Goal: Task Accomplishment & Management: Manage account settings

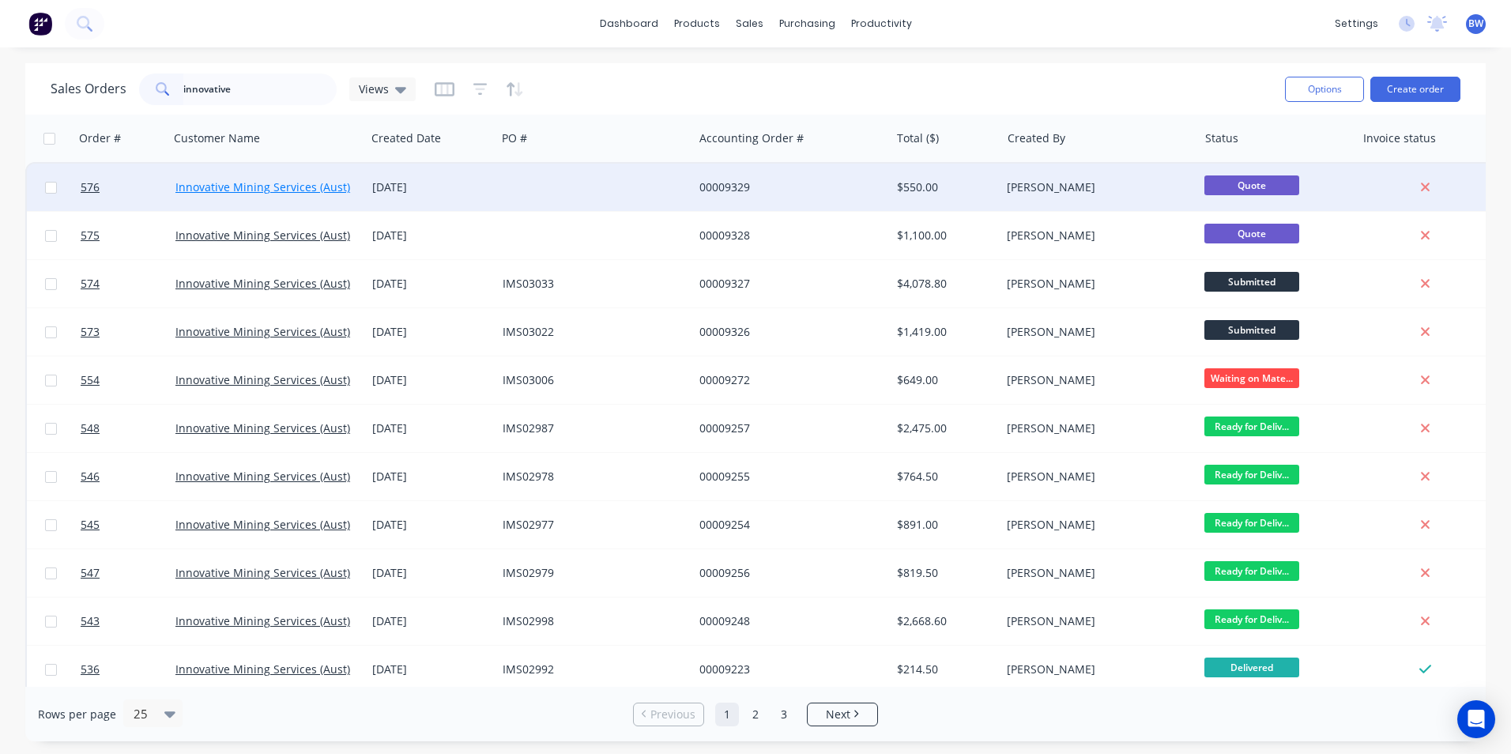
type input "innovative"
click at [253, 187] on link "Innovative Mining Services (Aust) Pty Ltd" at bounding box center [281, 186] width 213 height 15
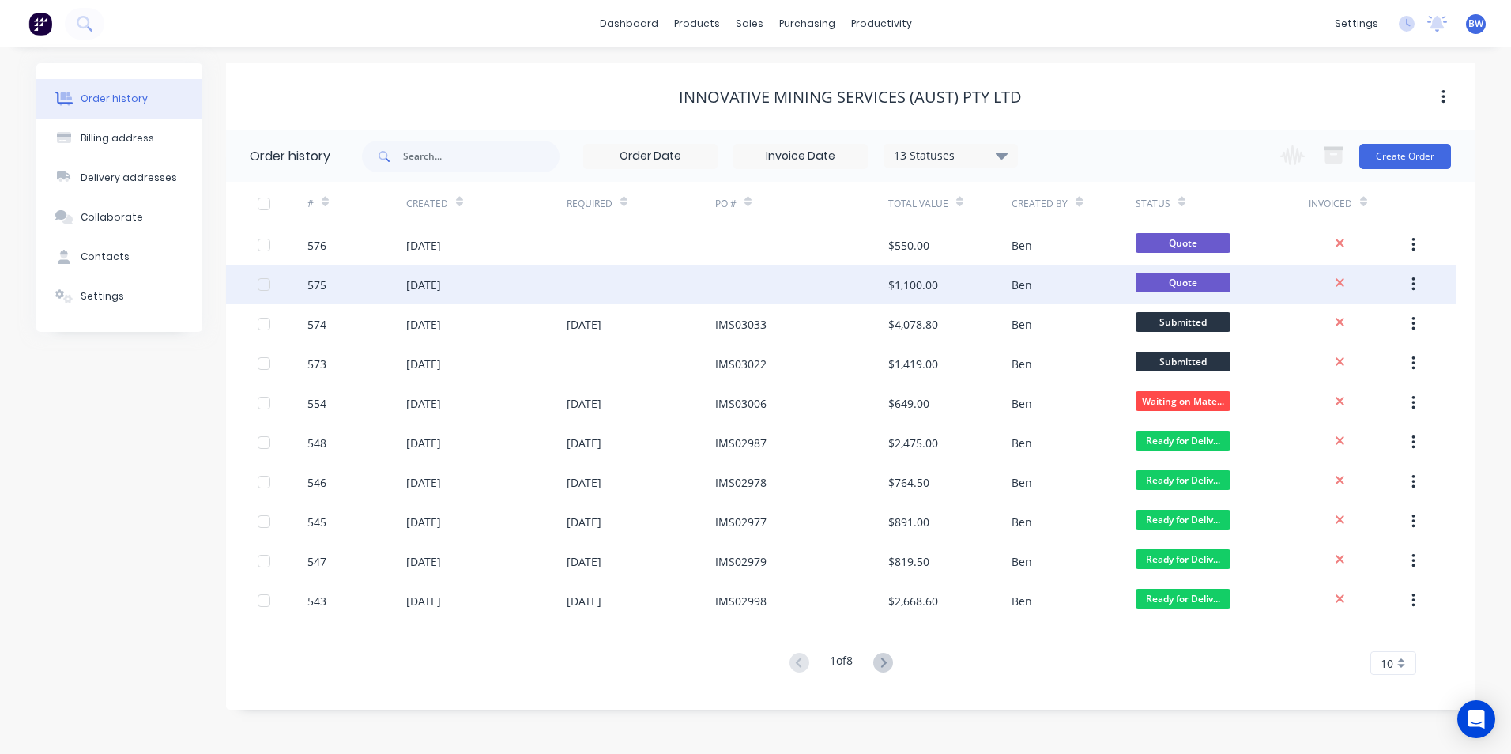
click at [427, 286] on div "[DATE]" at bounding box center [423, 285] width 35 height 17
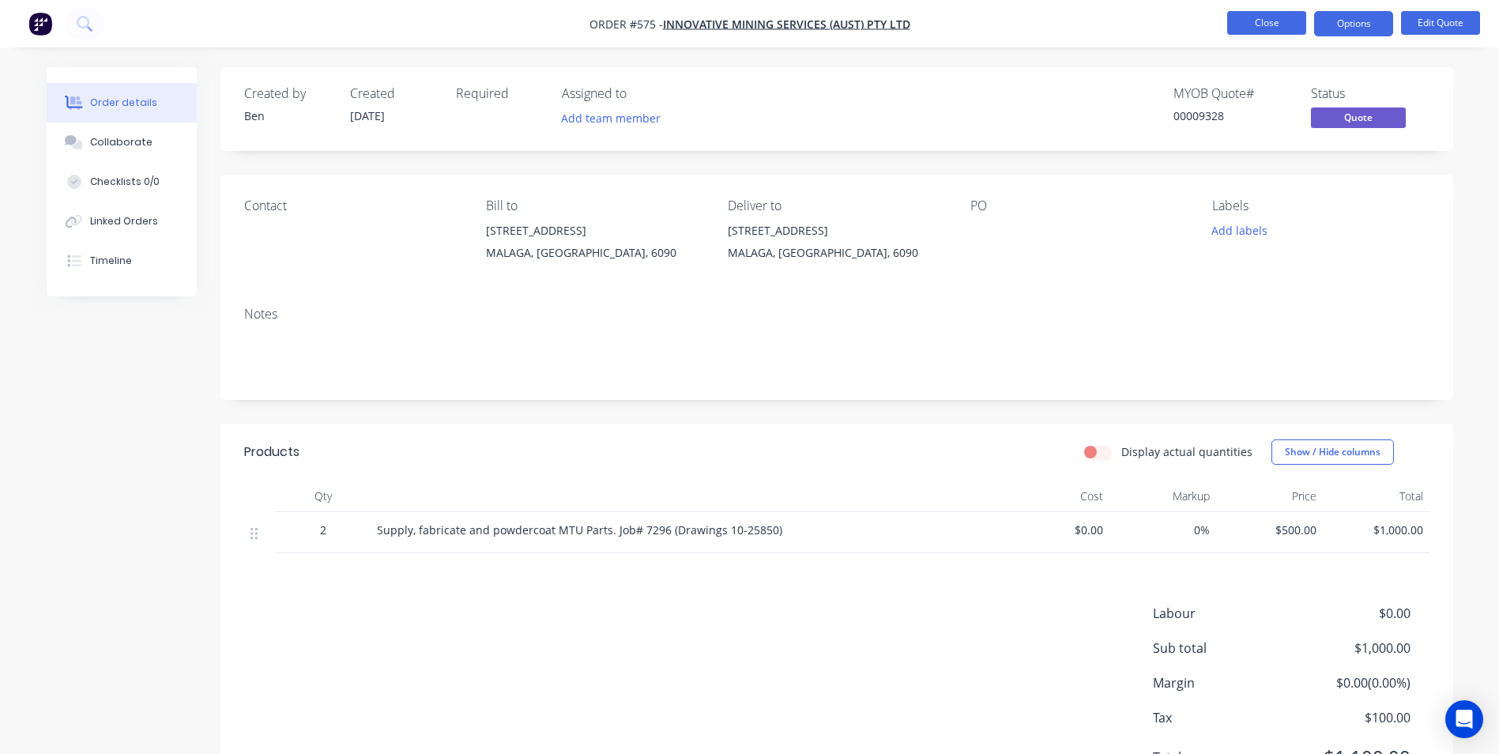
click at [1248, 17] on button "Close" at bounding box center [1266, 23] width 79 height 24
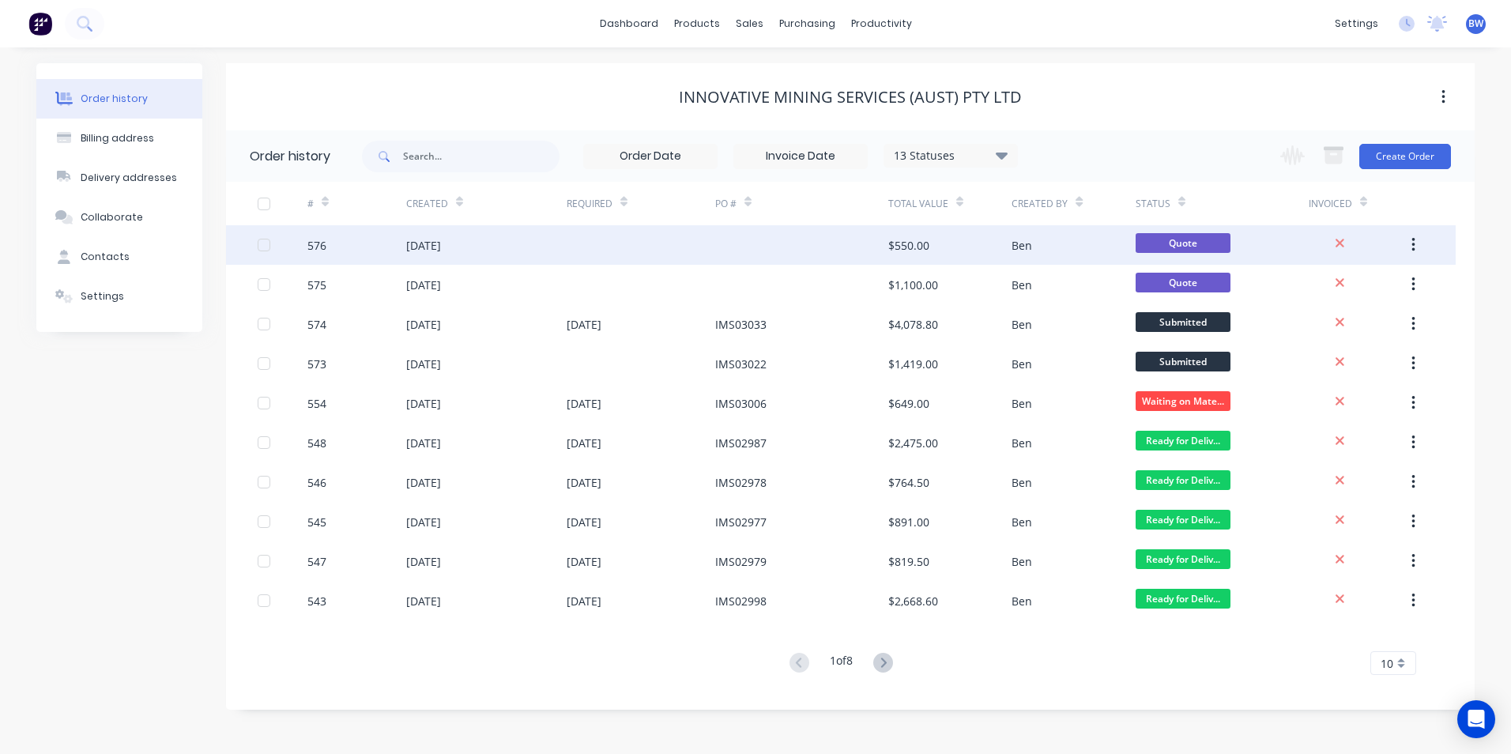
click at [441, 241] on div "[DATE]" at bounding box center [423, 245] width 35 height 17
click at [509, 250] on div "[DATE]" at bounding box center [486, 245] width 160 height 40
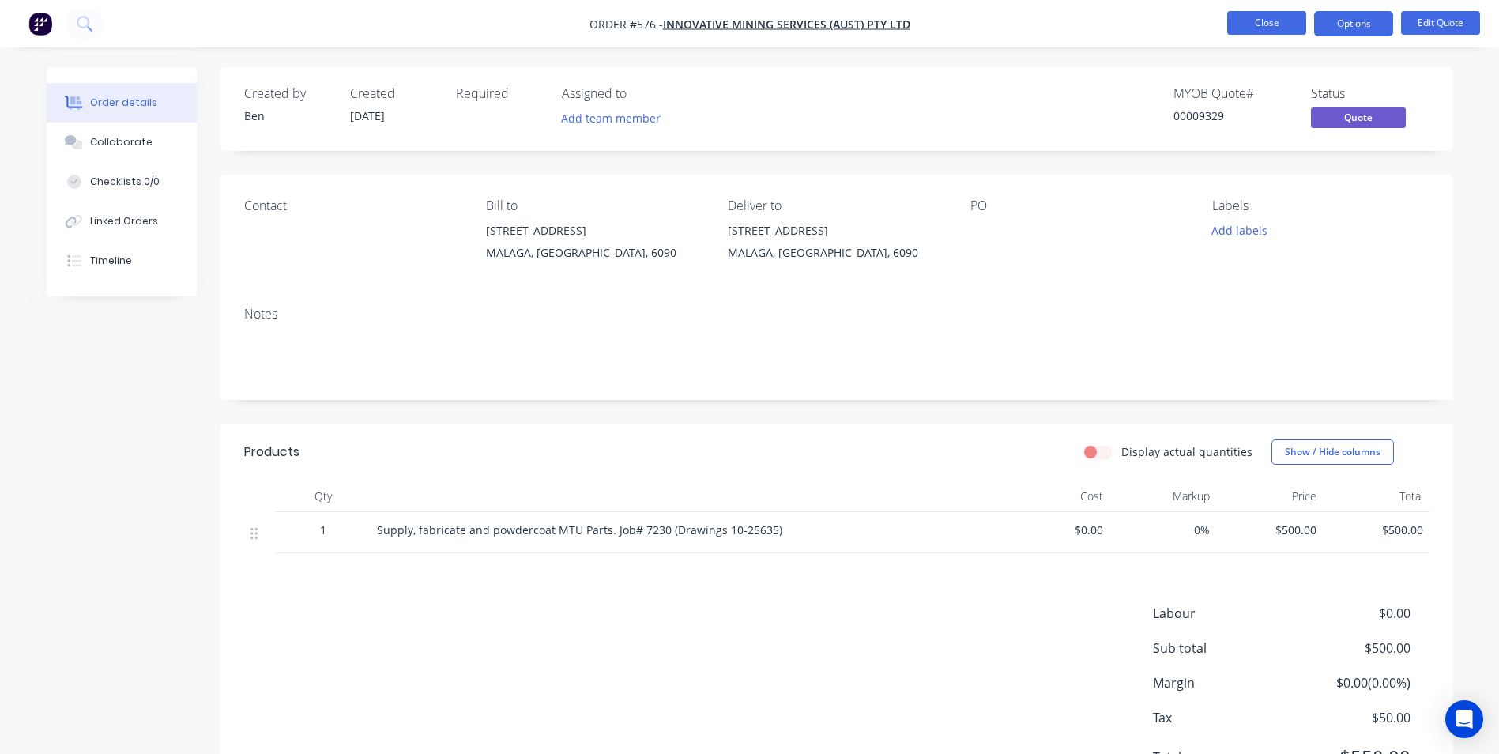
click at [1276, 24] on button "Close" at bounding box center [1266, 23] width 79 height 24
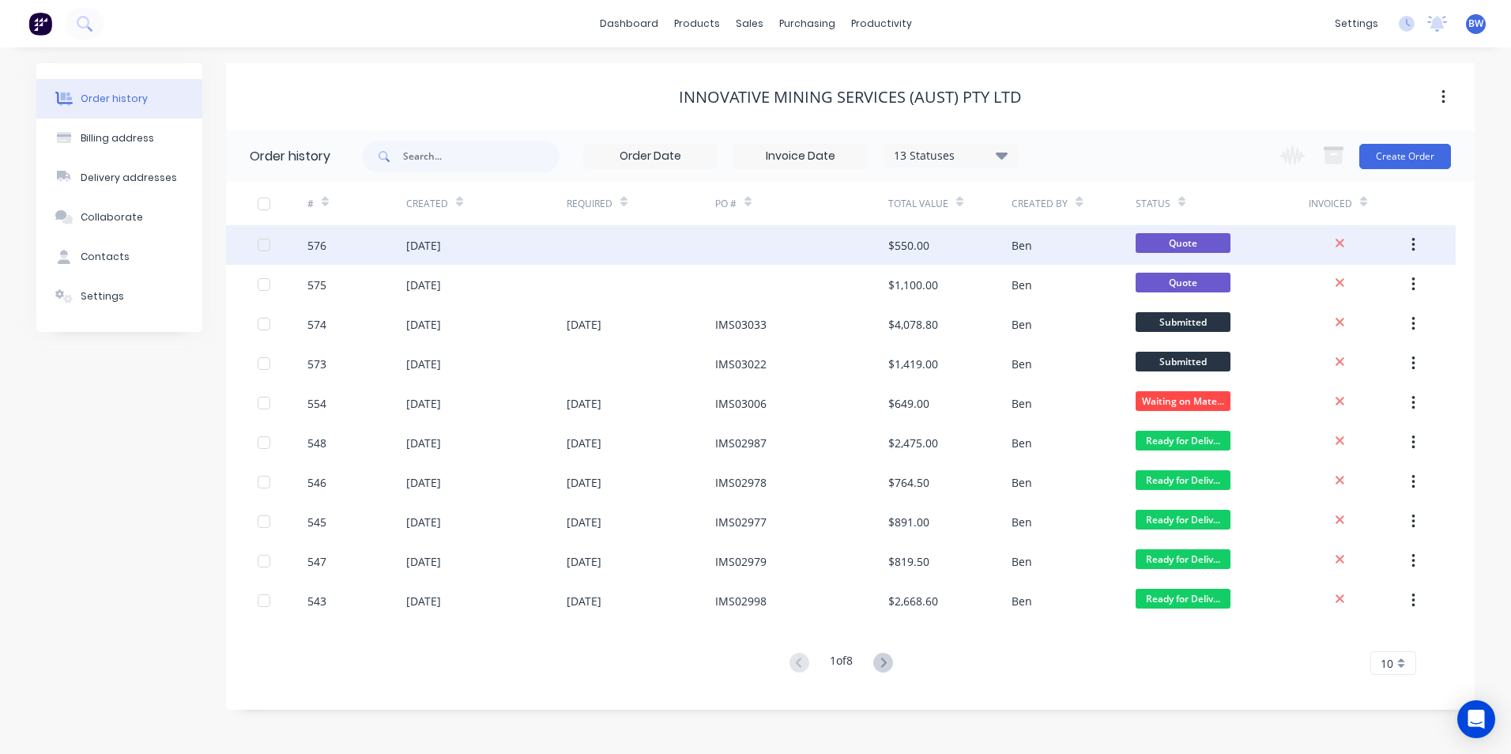
click at [441, 248] on div "[DATE]" at bounding box center [423, 245] width 35 height 17
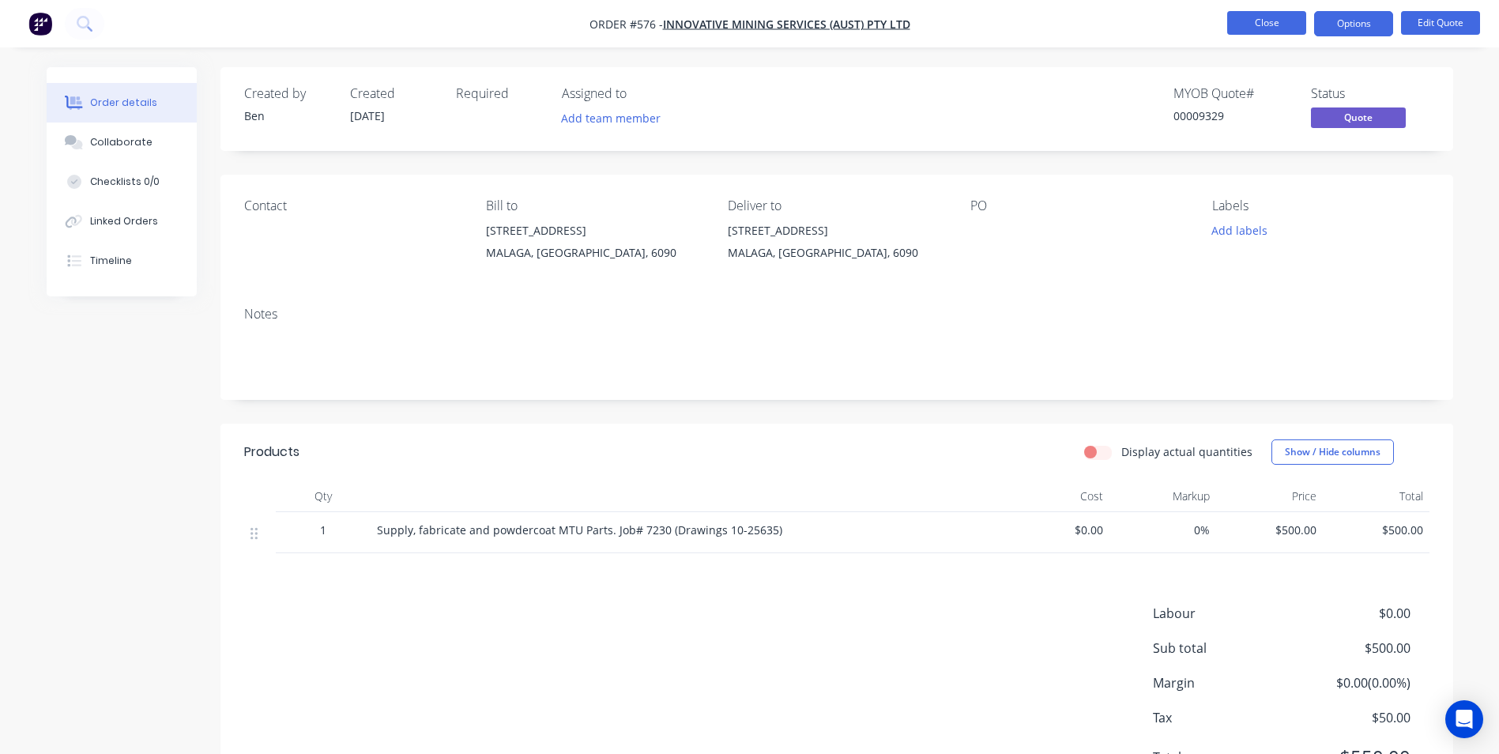
click at [1261, 25] on button "Close" at bounding box center [1266, 23] width 79 height 24
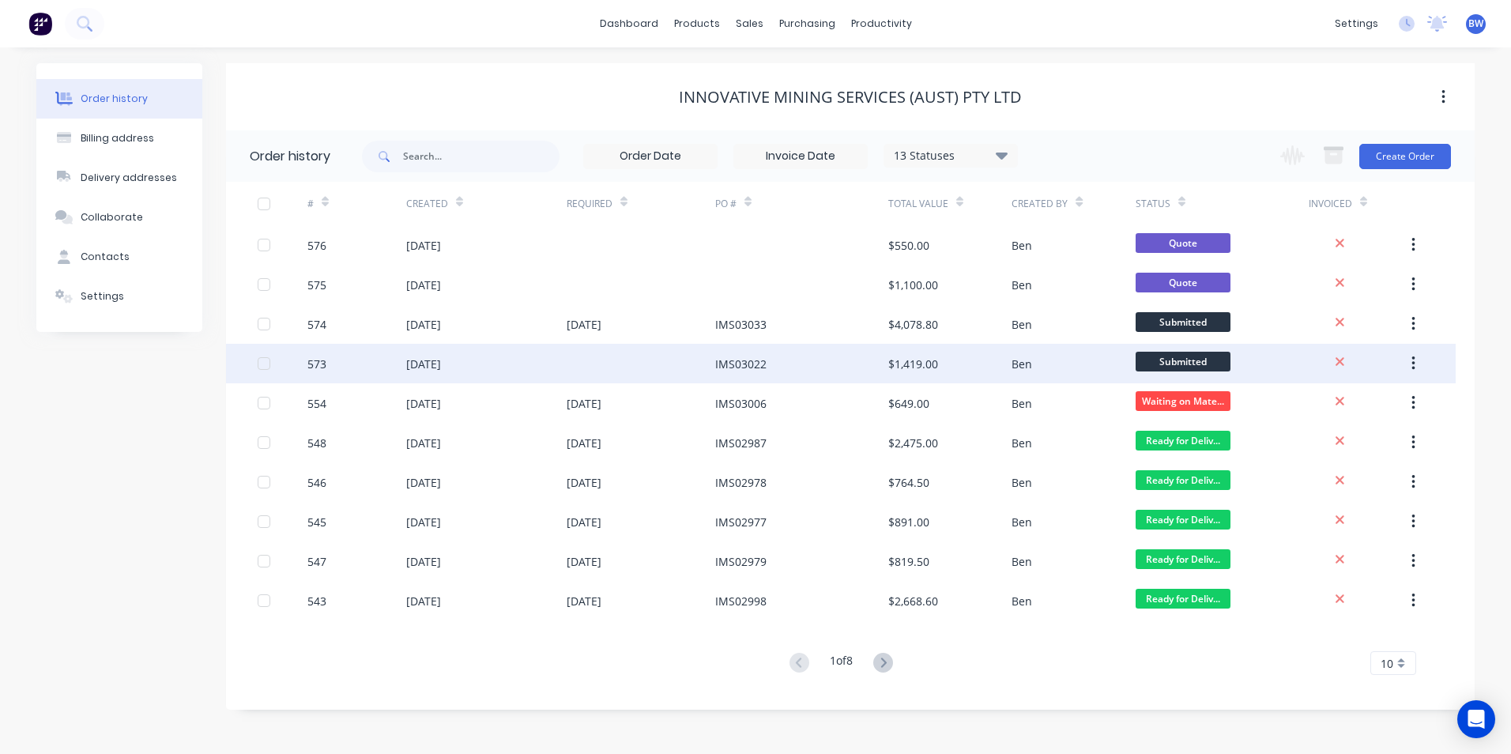
click at [753, 368] on div "IMS03022" at bounding box center [740, 364] width 51 height 17
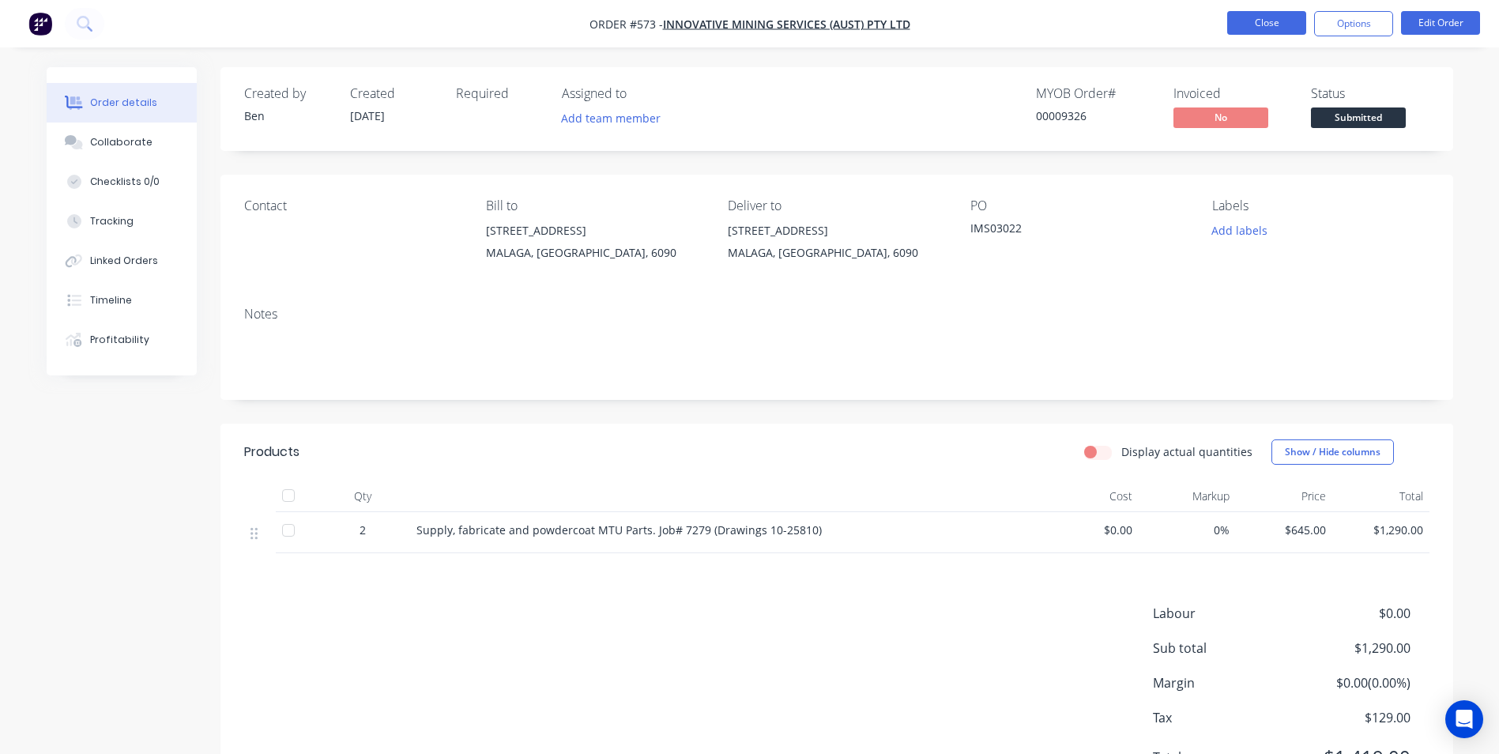
click at [1270, 25] on button "Close" at bounding box center [1266, 23] width 79 height 24
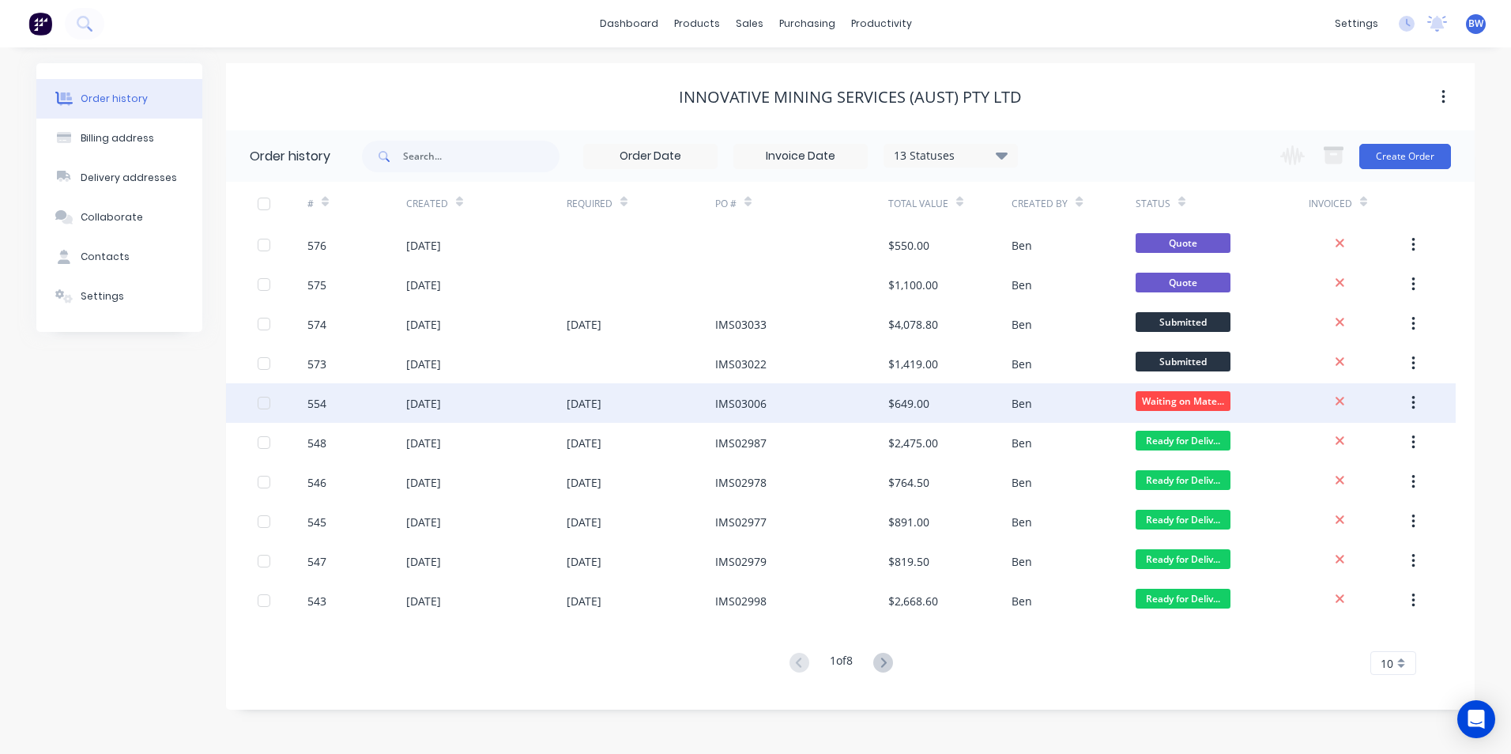
click at [747, 400] on div "IMS03006" at bounding box center [740, 403] width 51 height 17
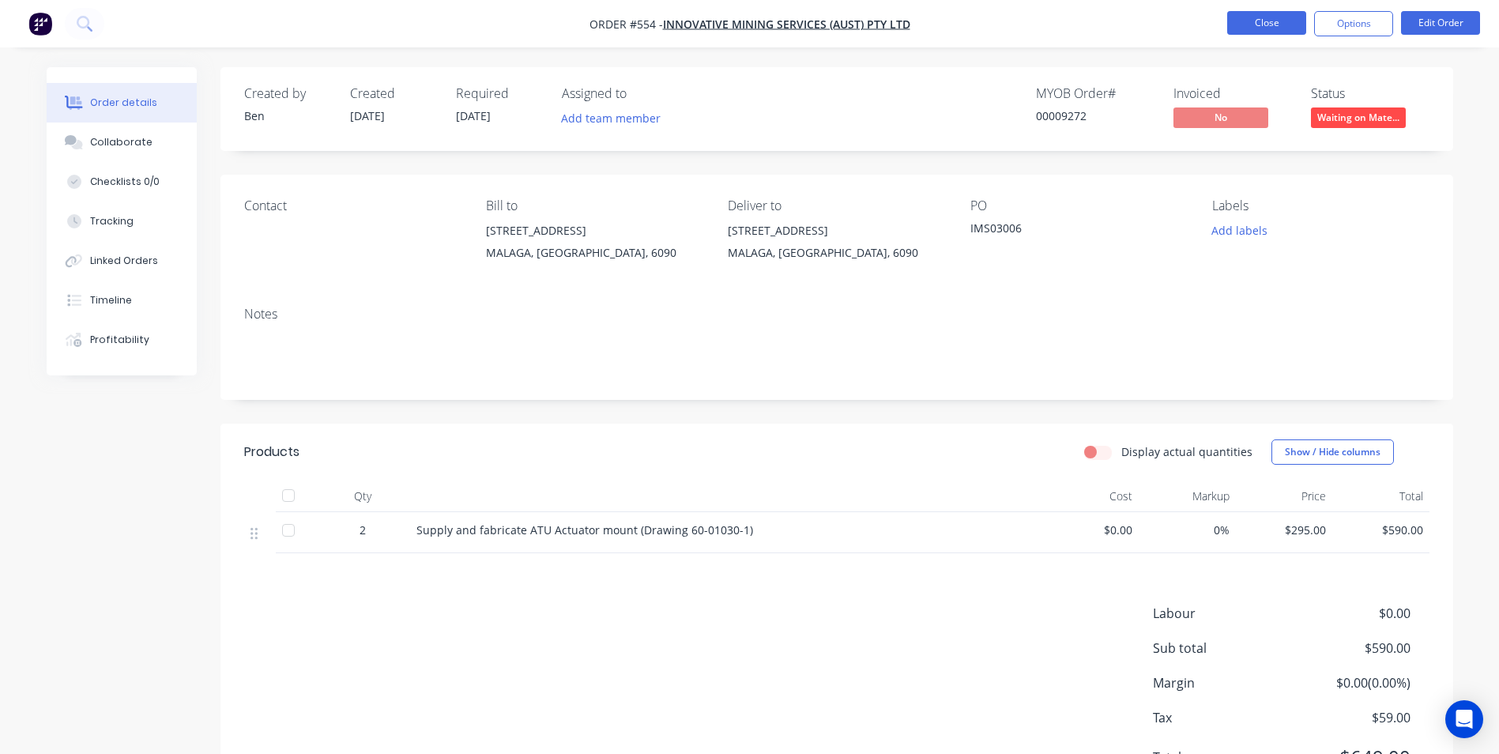
click at [1282, 18] on button "Close" at bounding box center [1266, 23] width 79 height 24
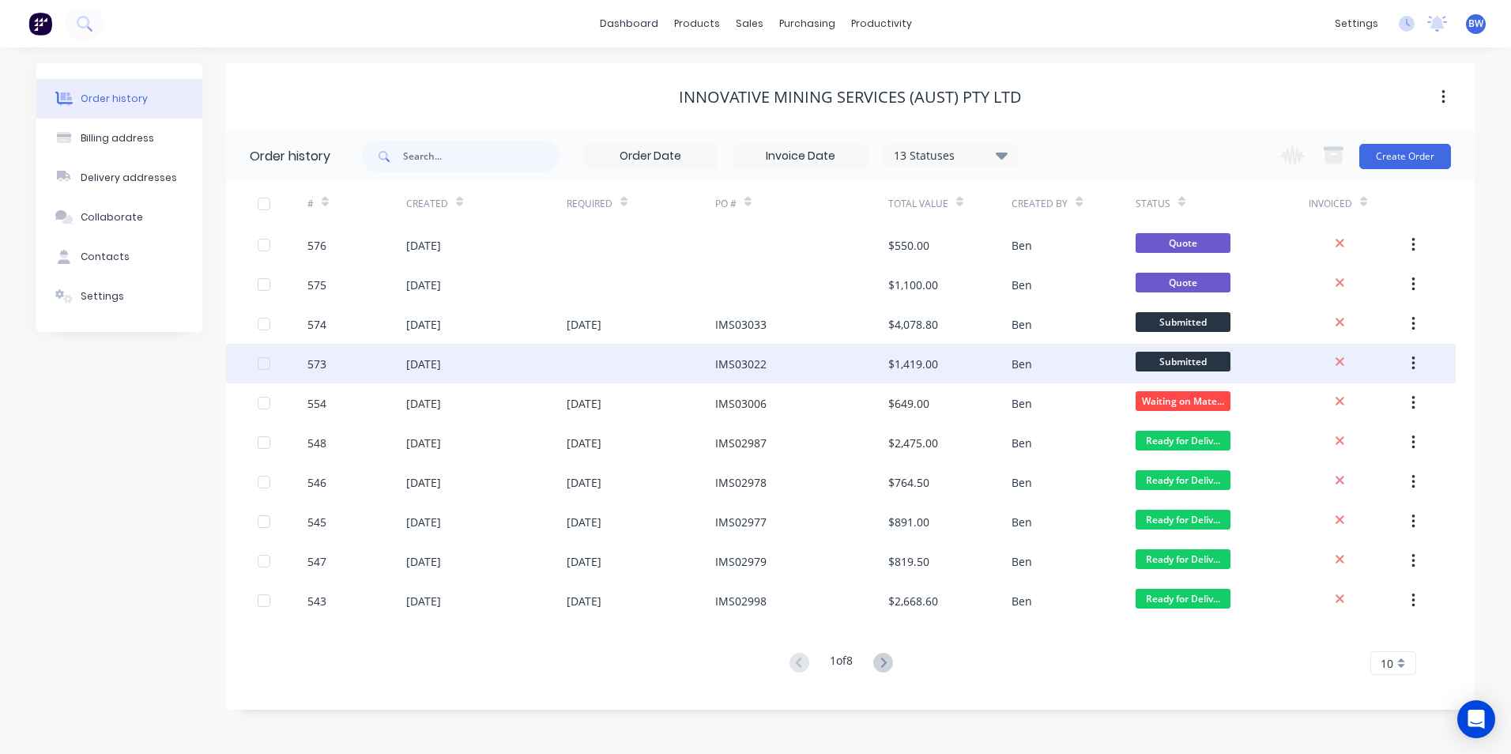
click at [735, 360] on div "IMS03022" at bounding box center [740, 364] width 51 height 17
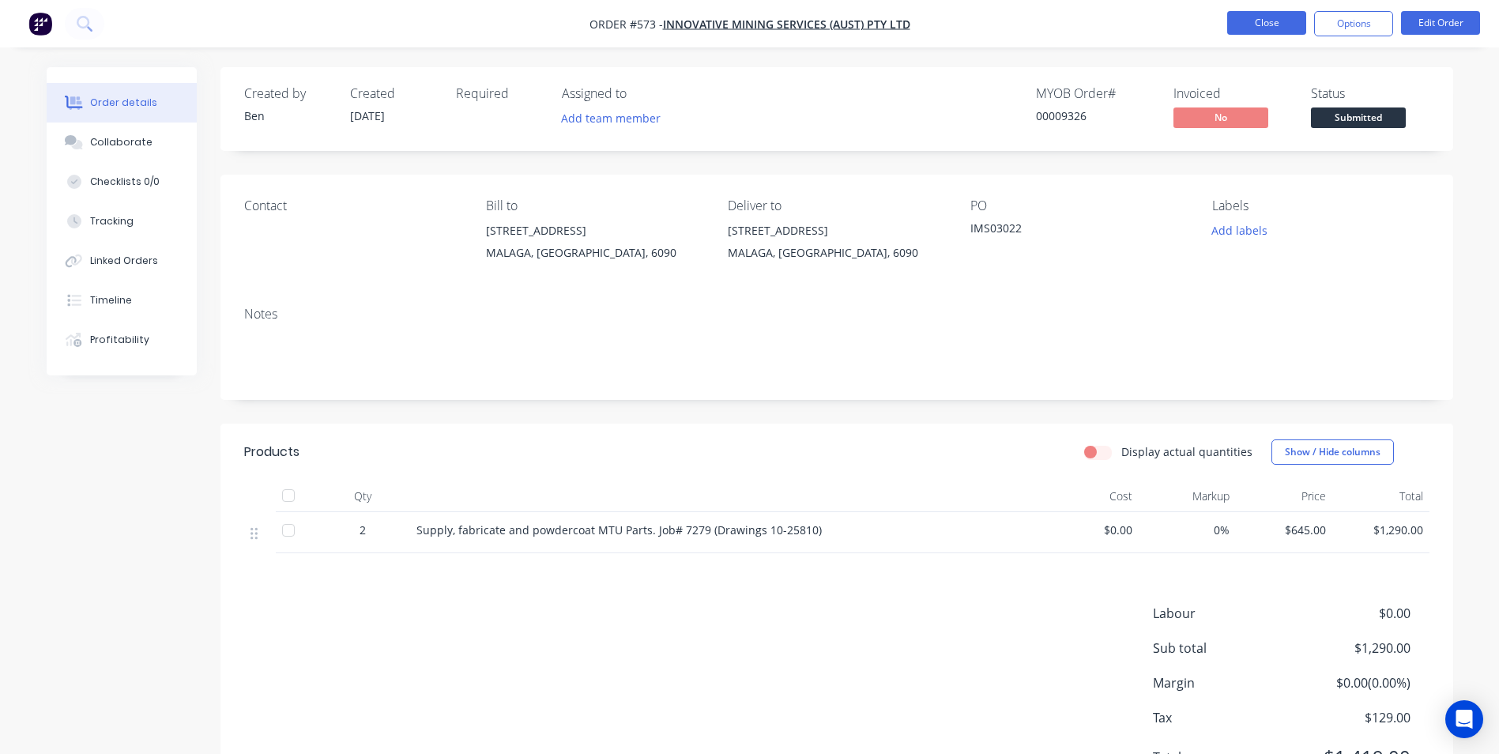
click at [1238, 26] on button "Close" at bounding box center [1266, 23] width 79 height 24
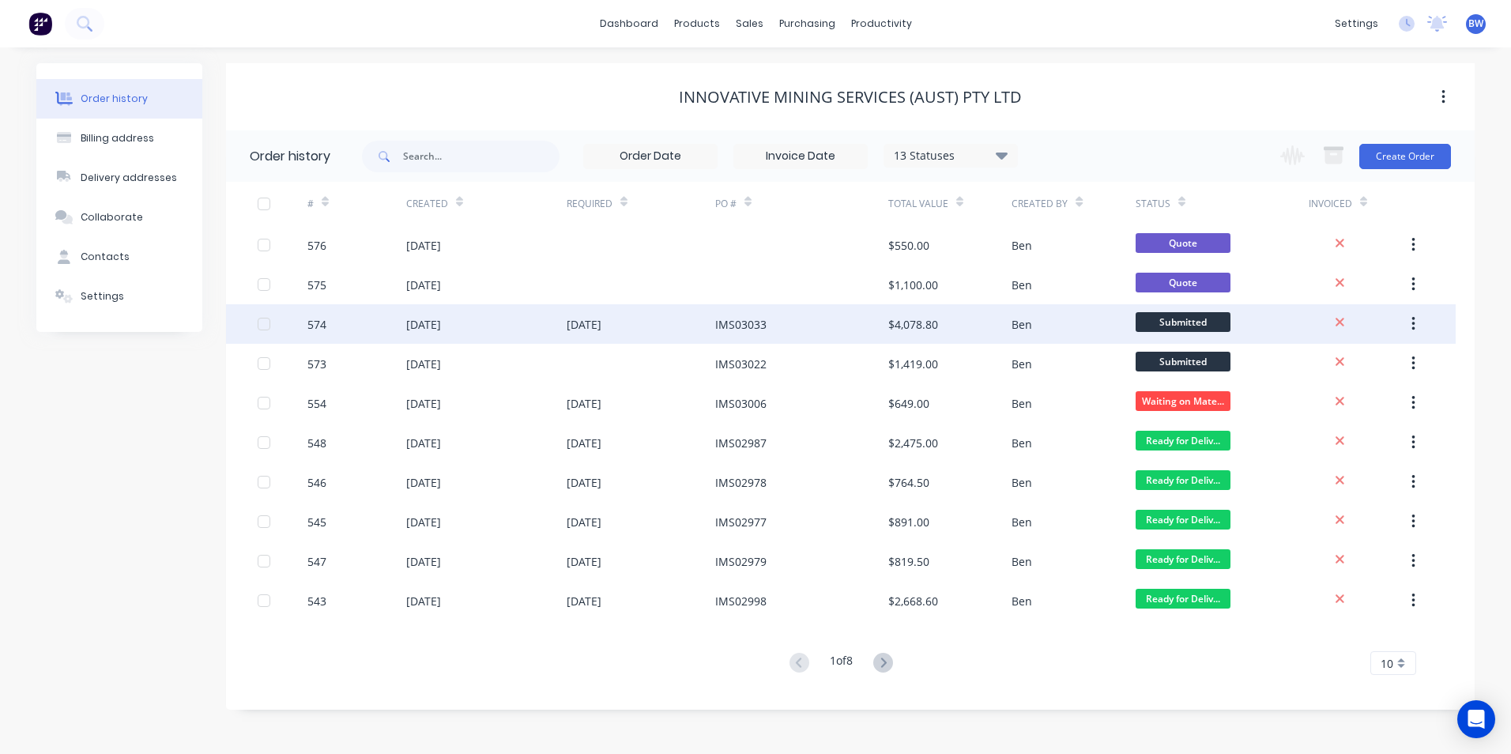
click at [751, 322] on div "IMS03033" at bounding box center [740, 324] width 51 height 17
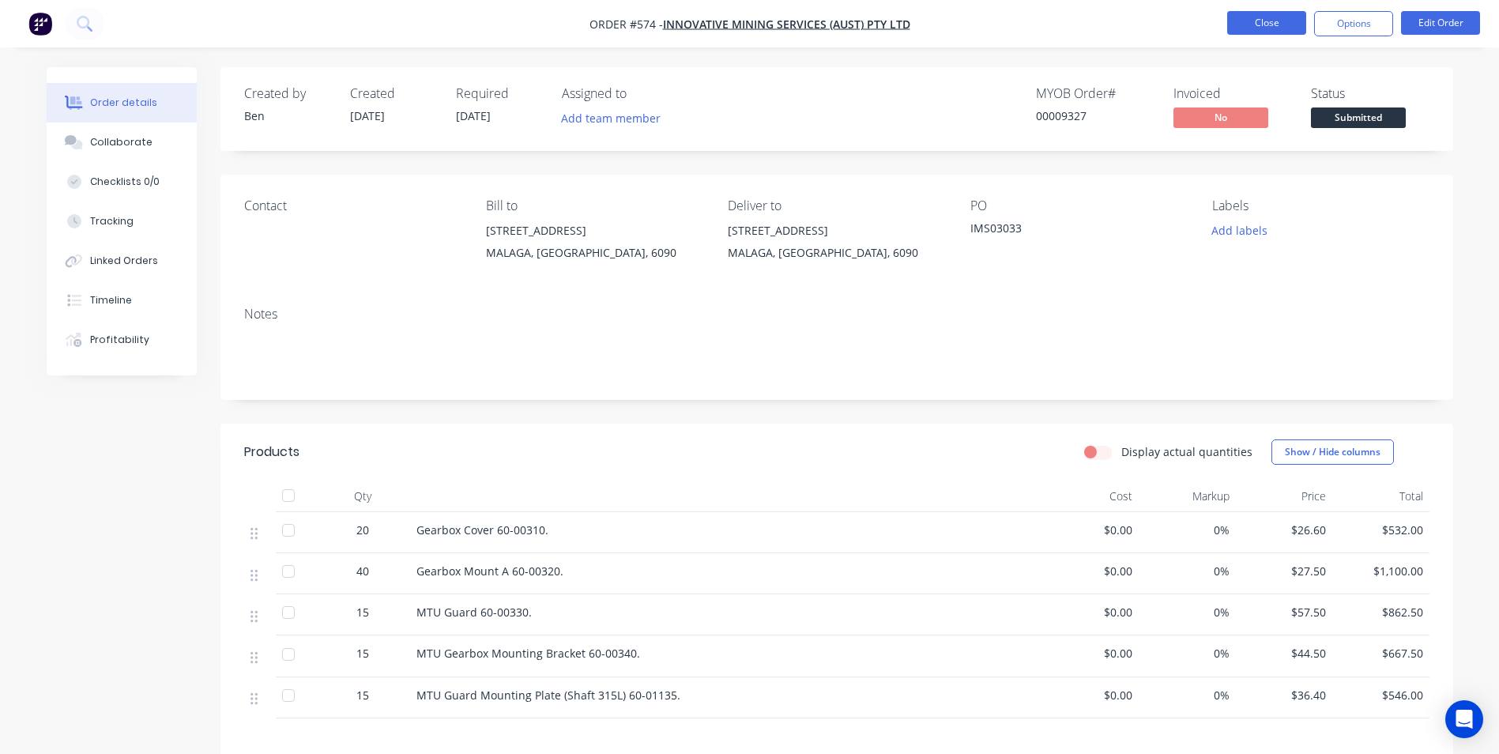
click at [1239, 30] on button "Close" at bounding box center [1266, 23] width 79 height 24
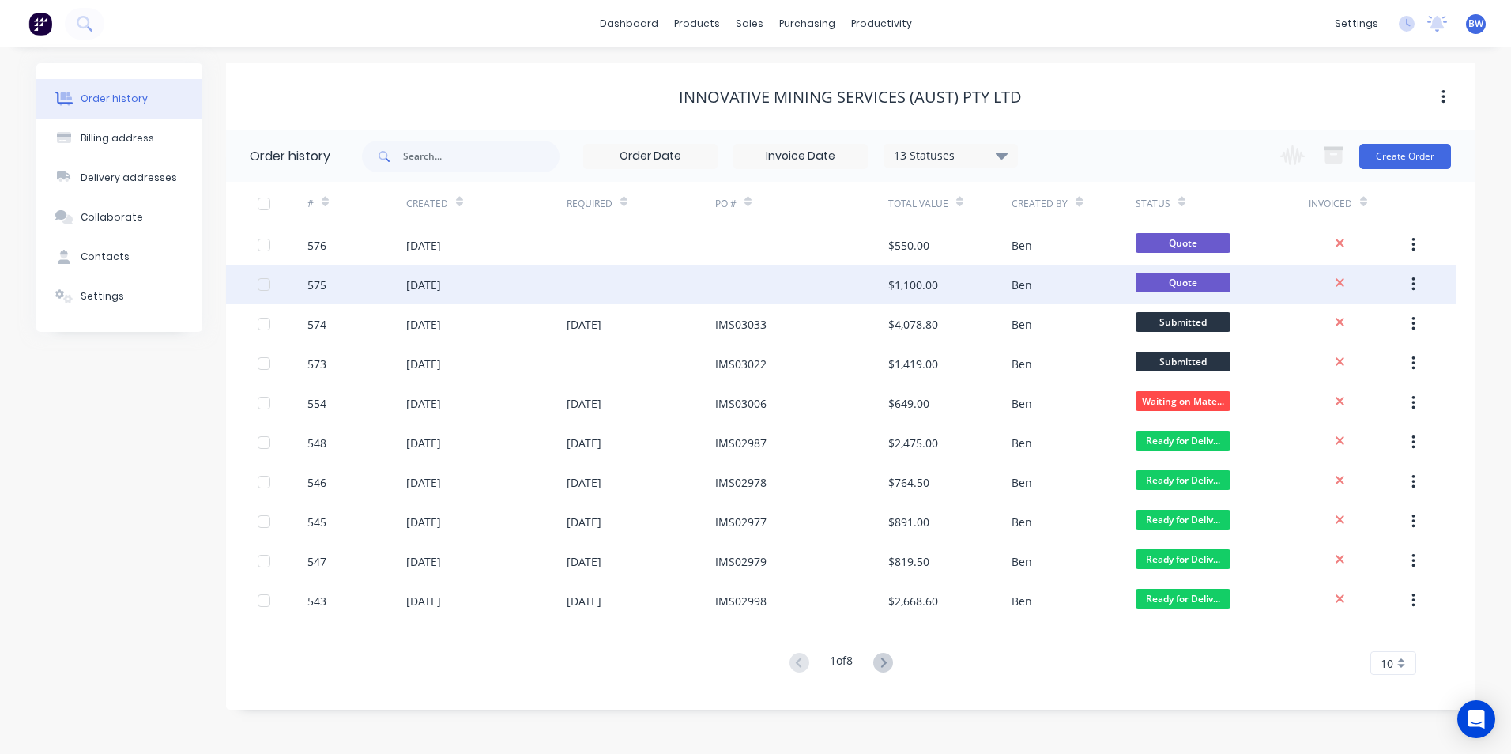
click at [776, 289] on div at bounding box center [801, 285] width 173 height 40
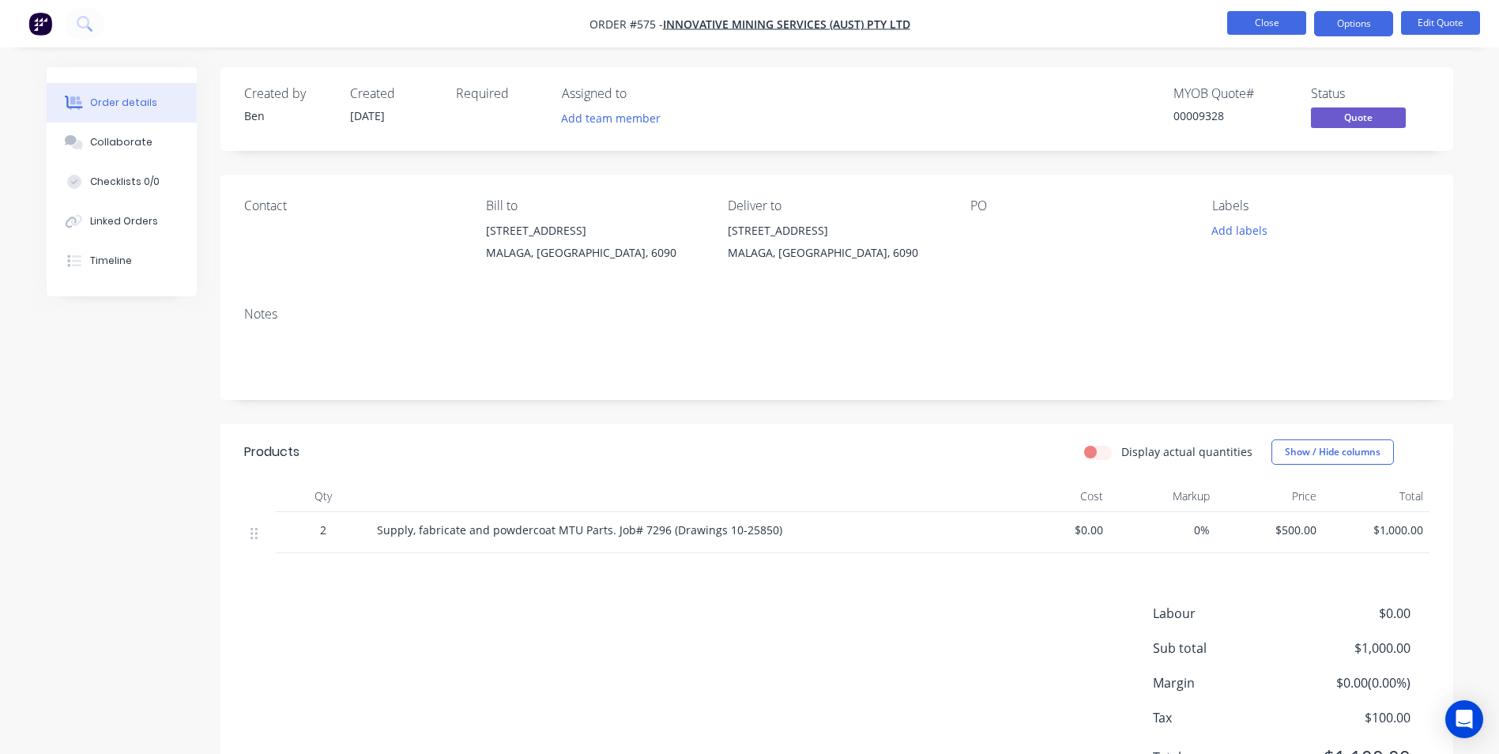
click at [1278, 25] on button "Close" at bounding box center [1266, 23] width 79 height 24
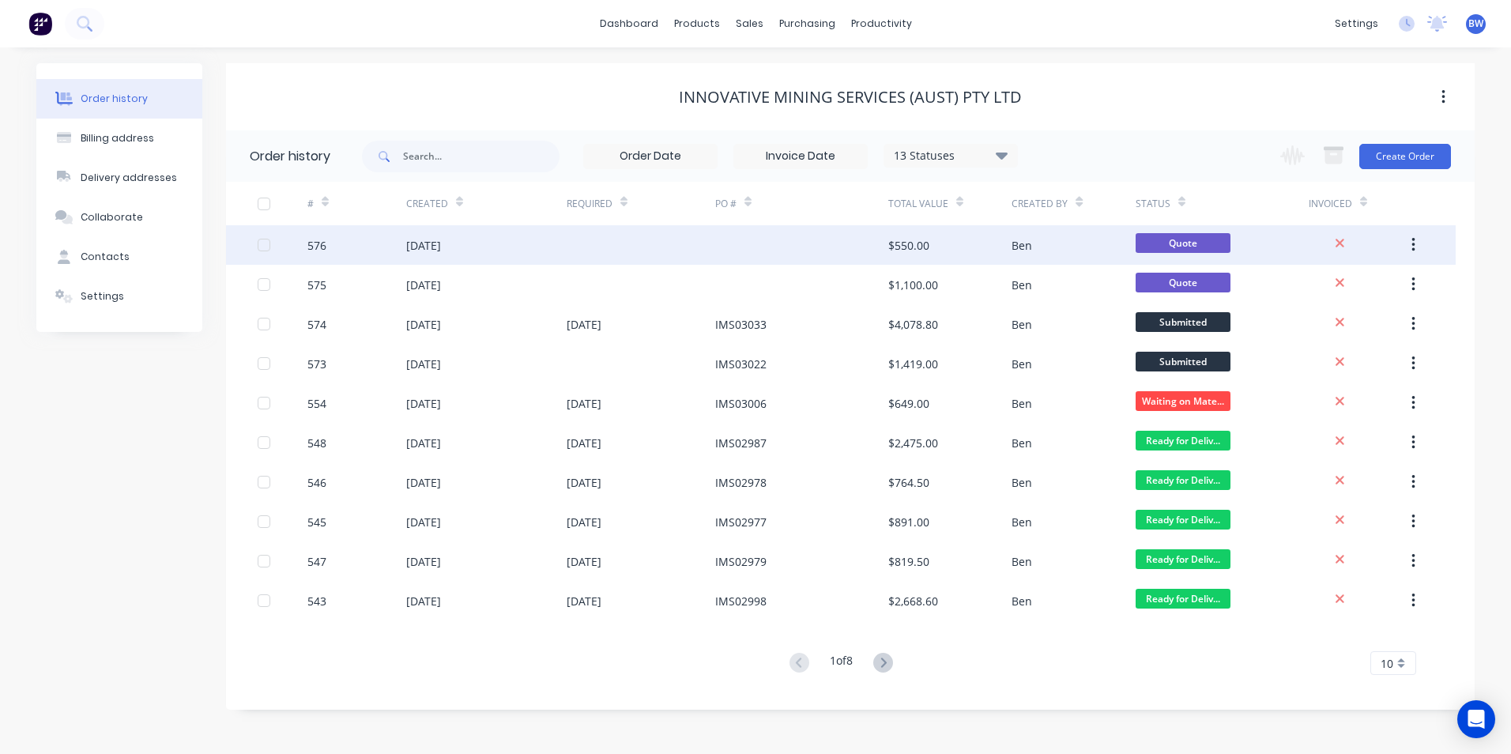
click at [866, 240] on div at bounding box center [801, 245] width 173 height 40
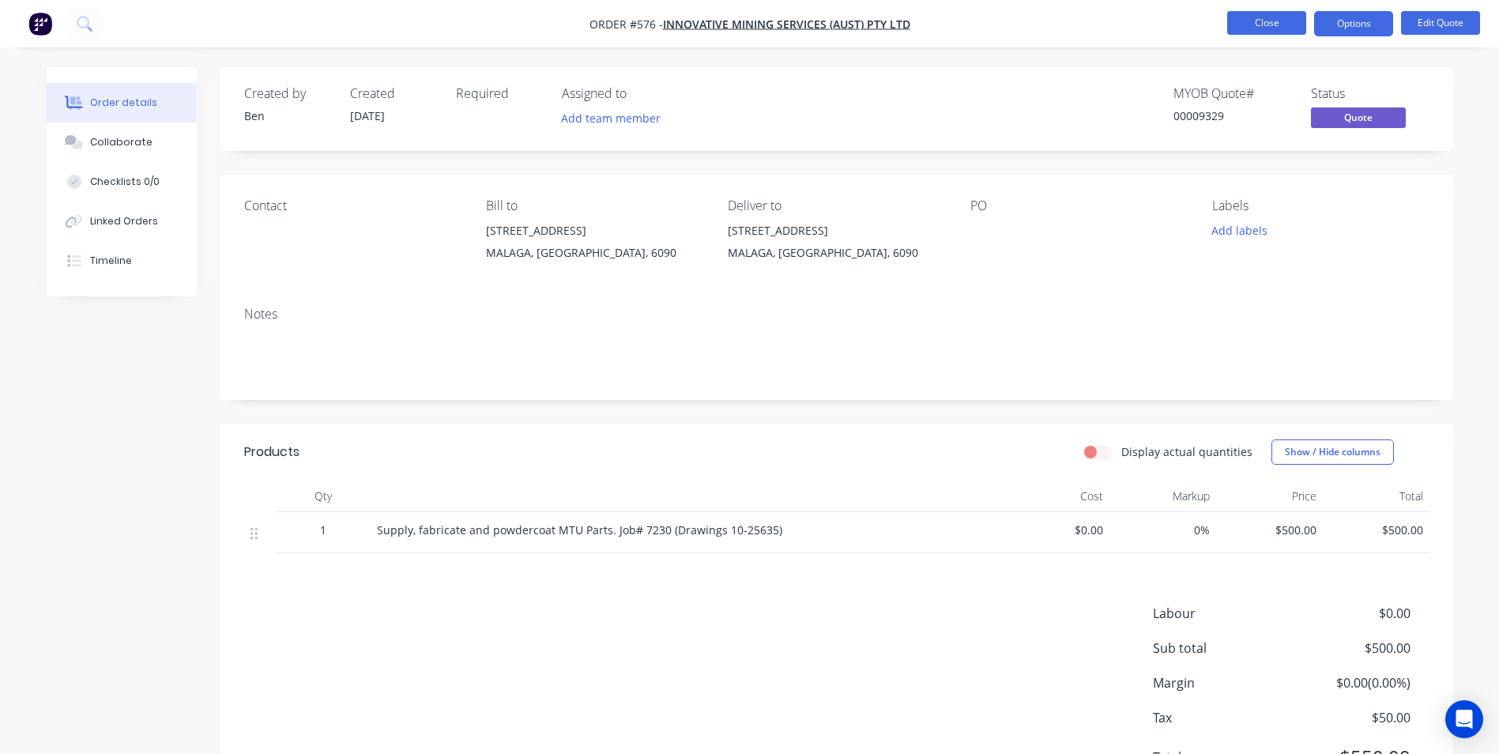
click at [1267, 23] on button "Close" at bounding box center [1266, 23] width 79 height 24
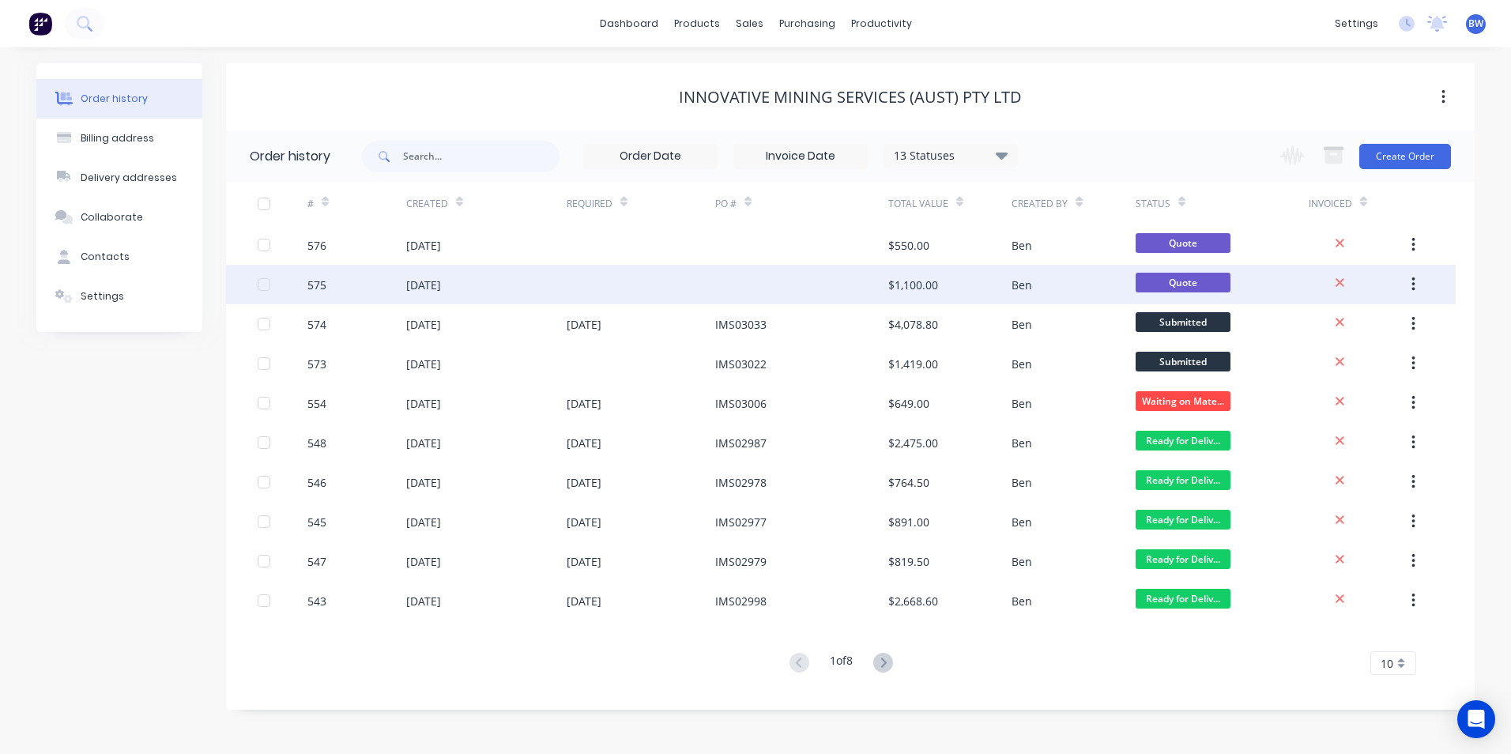
click at [856, 283] on div at bounding box center [801, 285] width 173 height 40
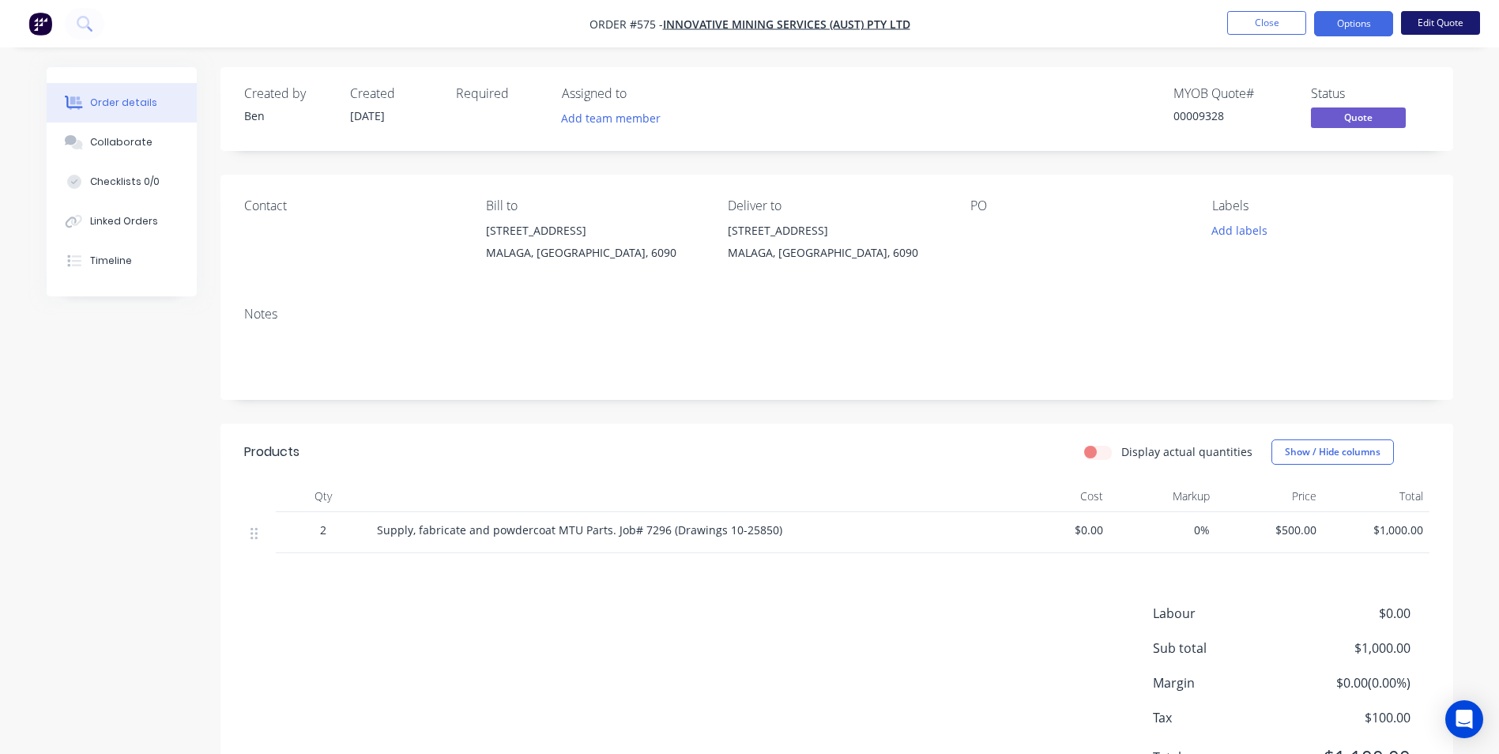
click at [1439, 30] on button "Edit Quote" at bounding box center [1440, 23] width 79 height 24
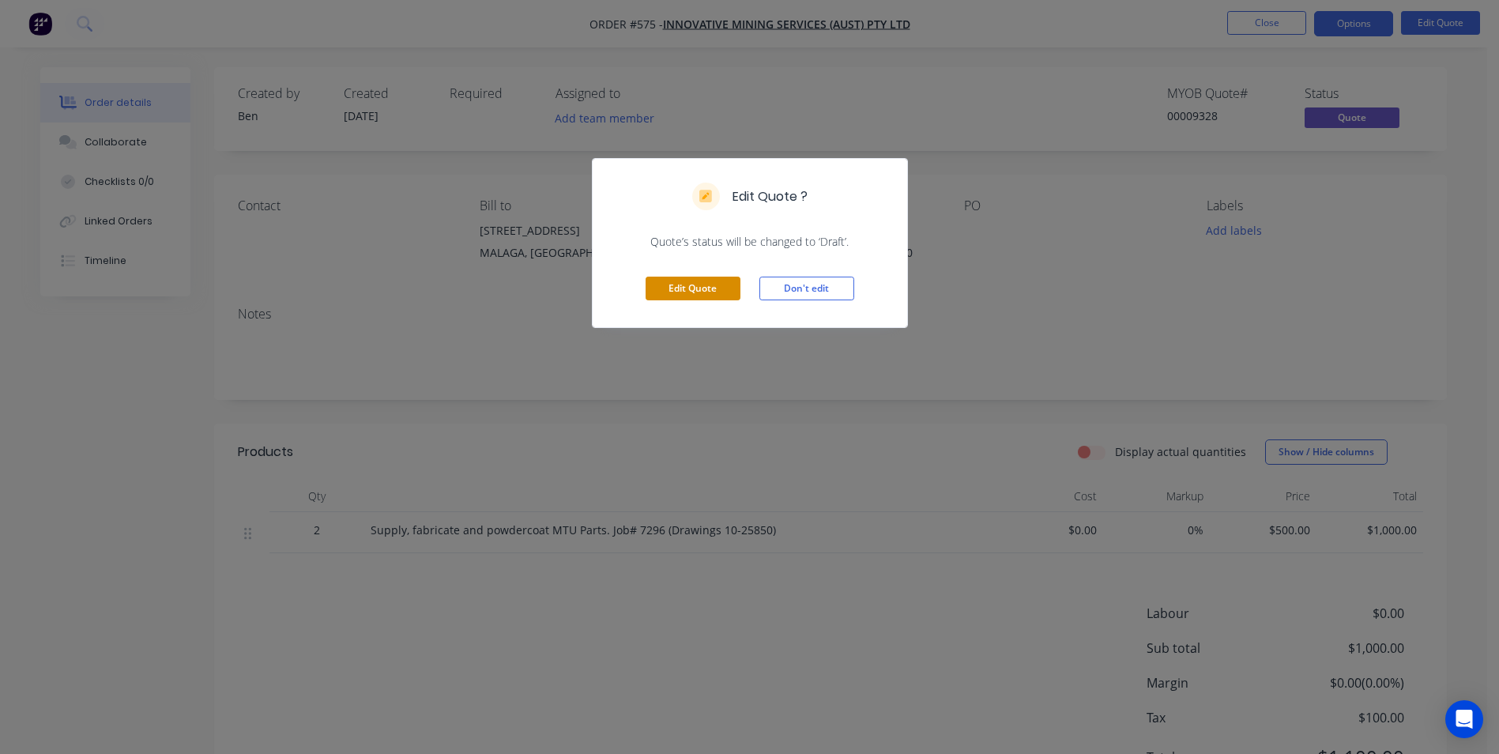
click at [724, 290] on button "Edit Quote" at bounding box center [693, 289] width 95 height 24
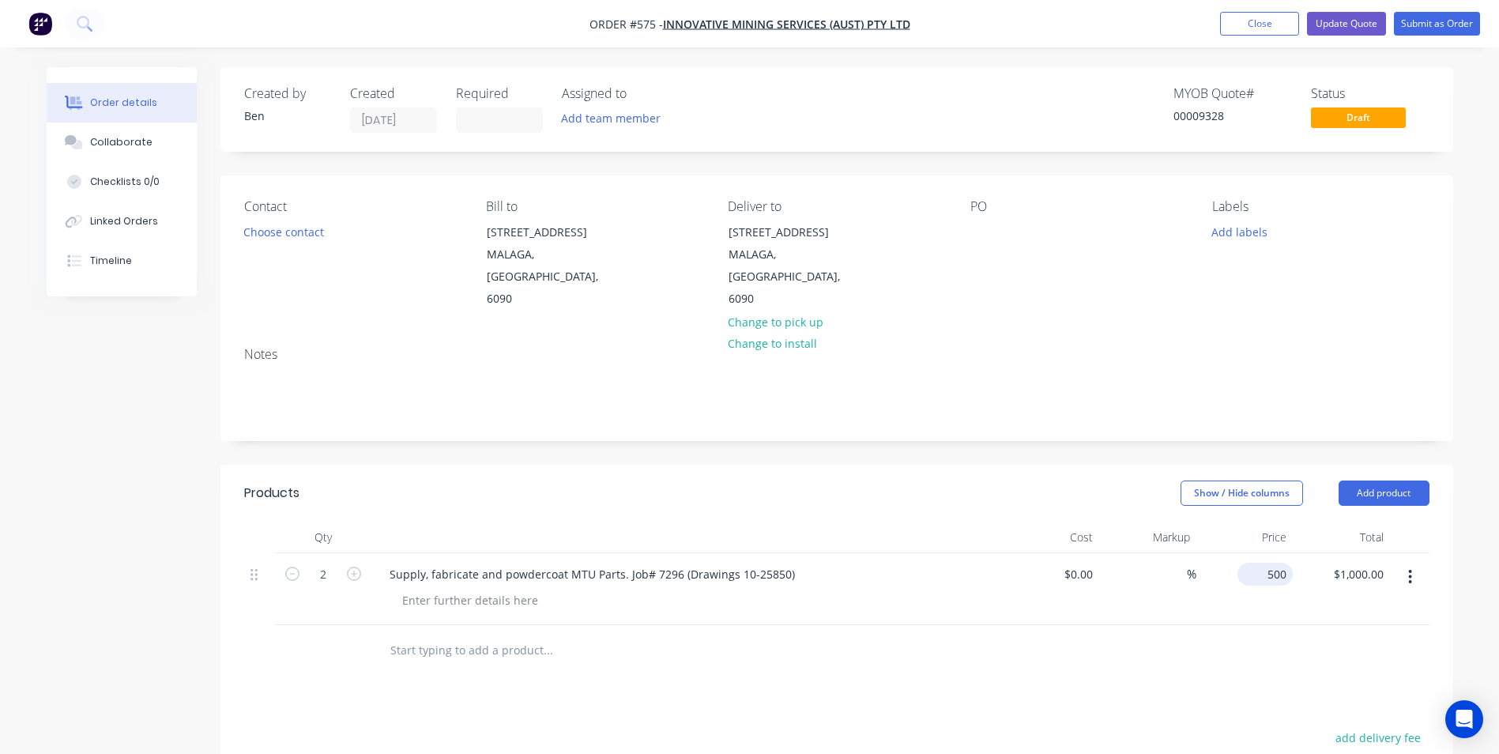
click at [1262, 563] on div "500 $500.00" at bounding box center [1265, 574] width 55 height 23
type input "$660.00"
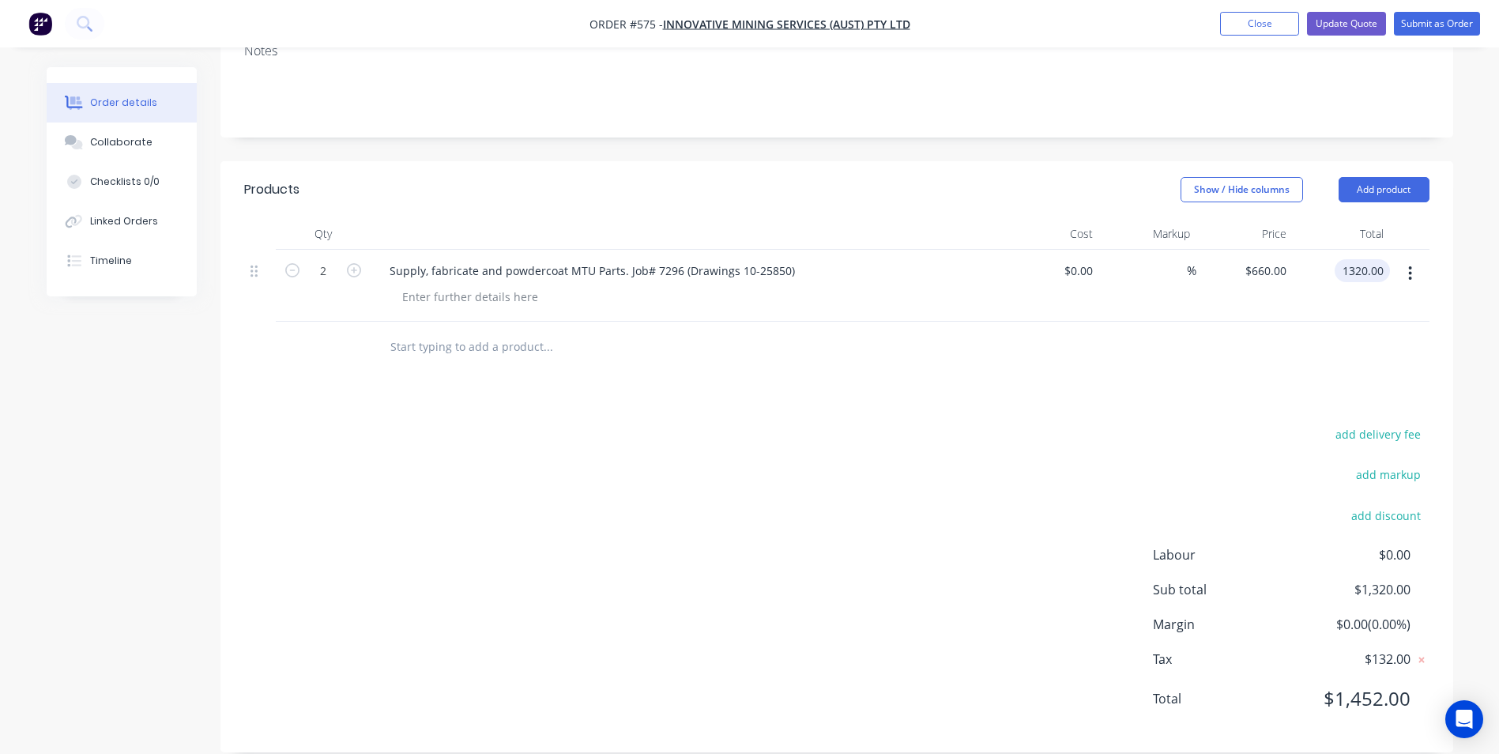
type input "$1,320.00"
click at [1034, 549] on div "add delivery fee add markup add discount Labour $0.00 Sub total $1,320.00 Margi…" at bounding box center [837, 576] width 1186 height 305
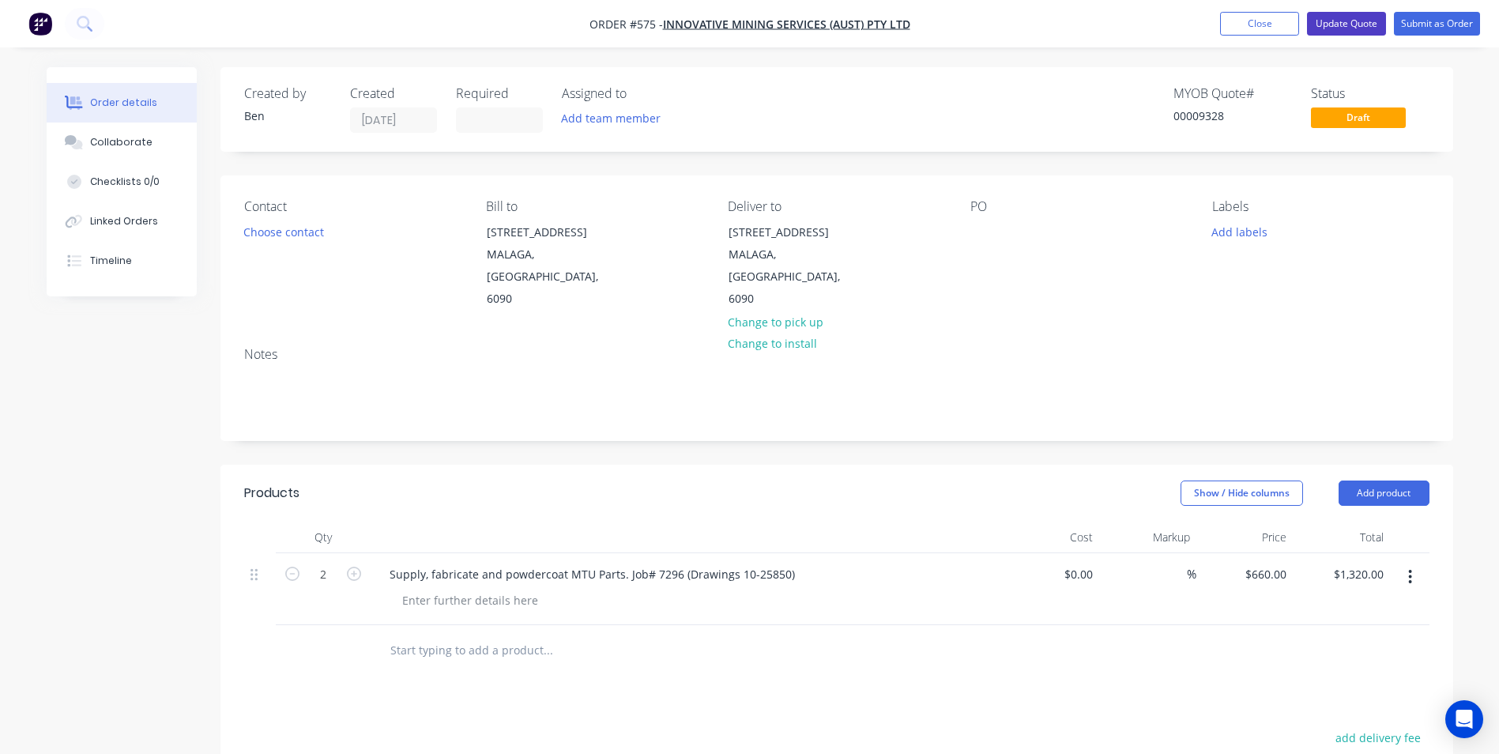
click at [1355, 31] on button "Update Quote" at bounding box center [1346, 24] width 79 height 24
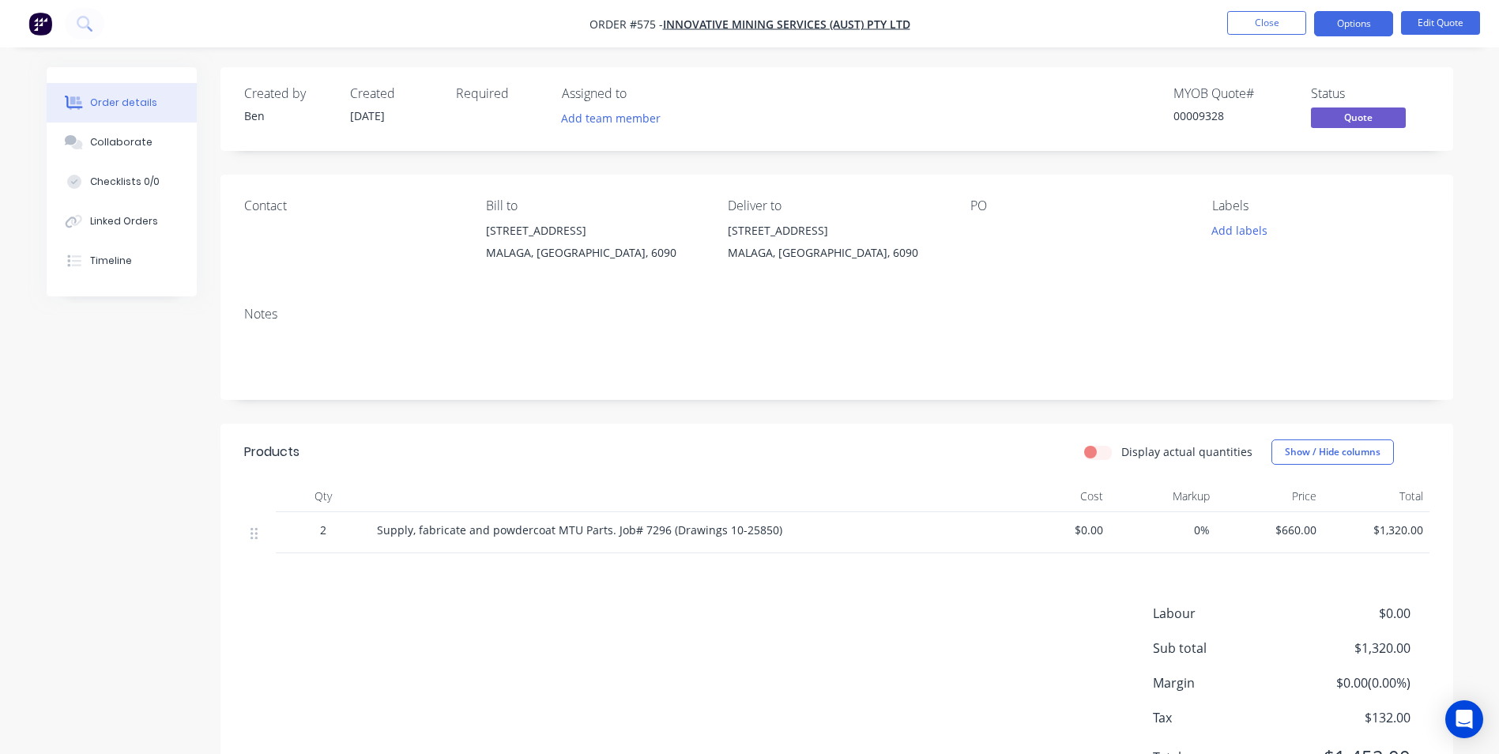
click at [1354, 31] on button "Options" at bounding box center [1353, 23] width 79 height 25
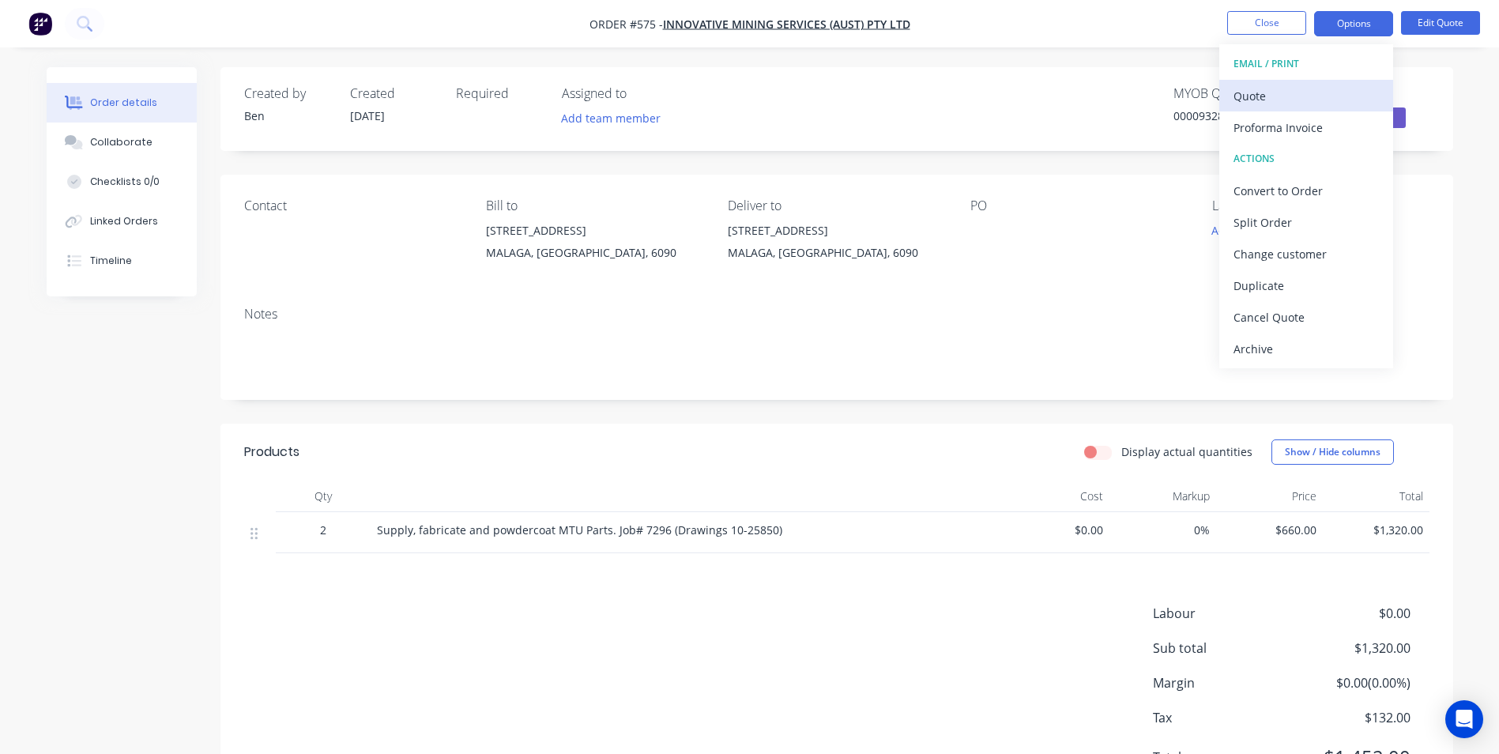
click at [1261, 92] on div "Quote" at bounding box center [1306, 96] width 145 height 23
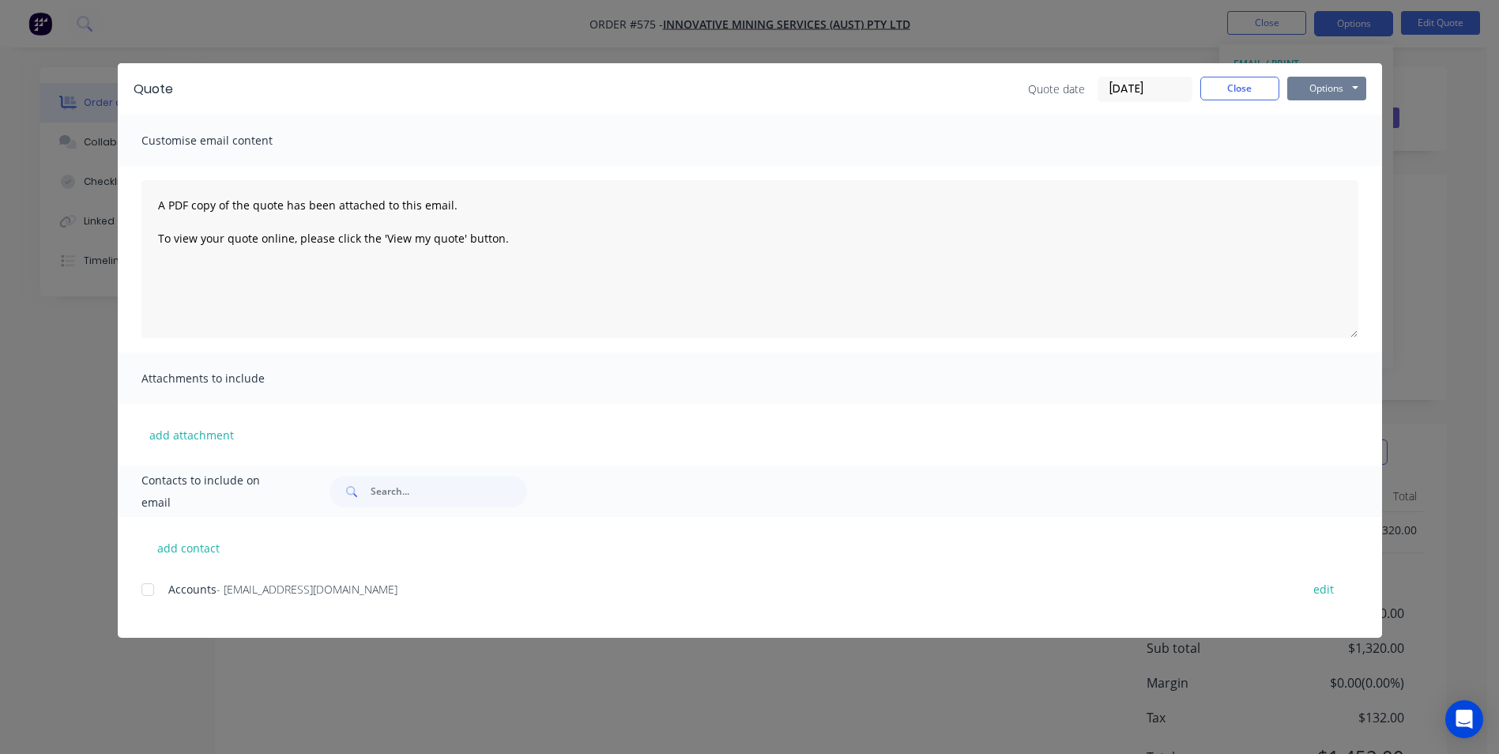
click at [1327, 85] on button "Options" at bounding box center [1327, 89] width 79 height 24
click at [1315, 122] on button "Preview" at bounding box center [1338, 117] width 101 height 26
click at [1229, 84] on button "Close" at bounding box center [1240, 89] width 79 height 24
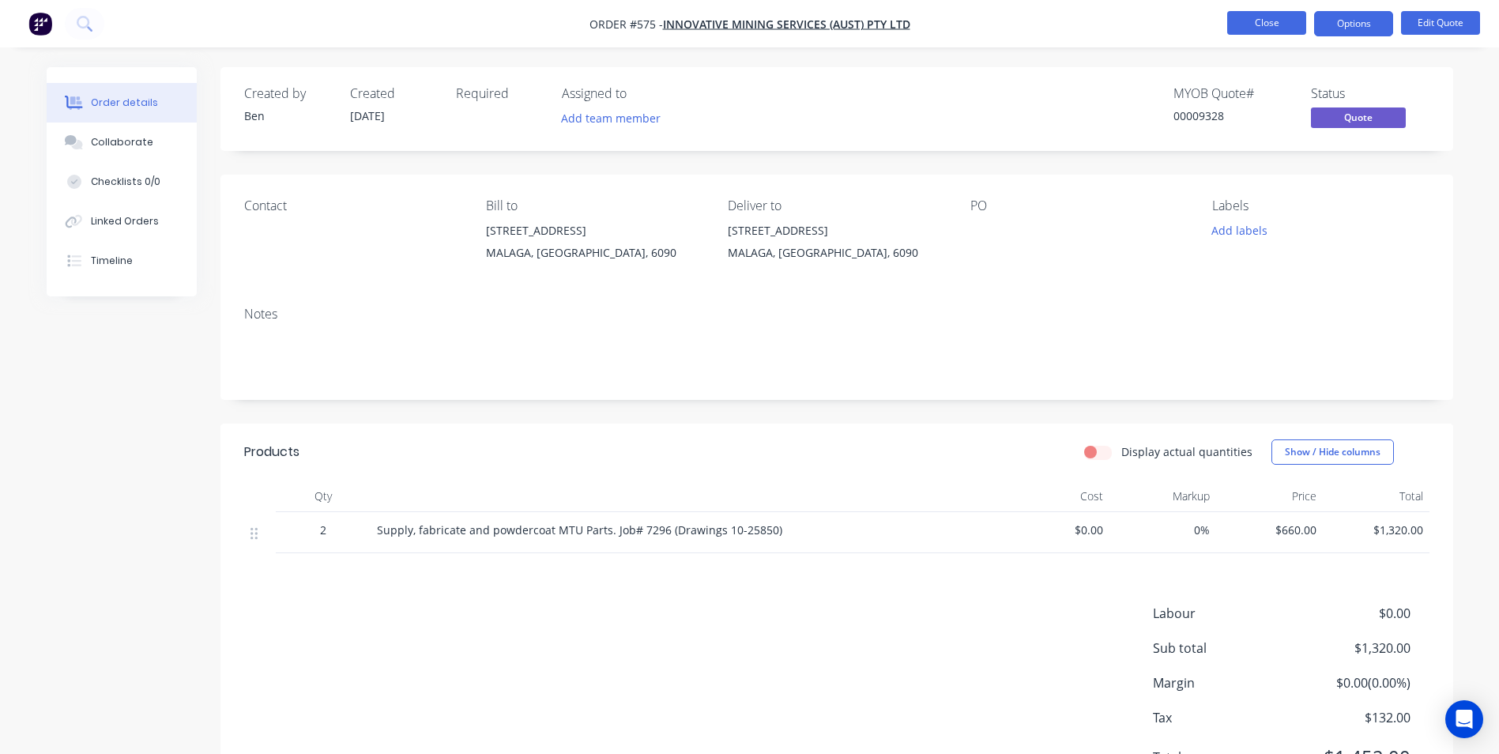
click at [1269, 17] on button "Close" at bounding box center [1266, 23] width 79 height 24
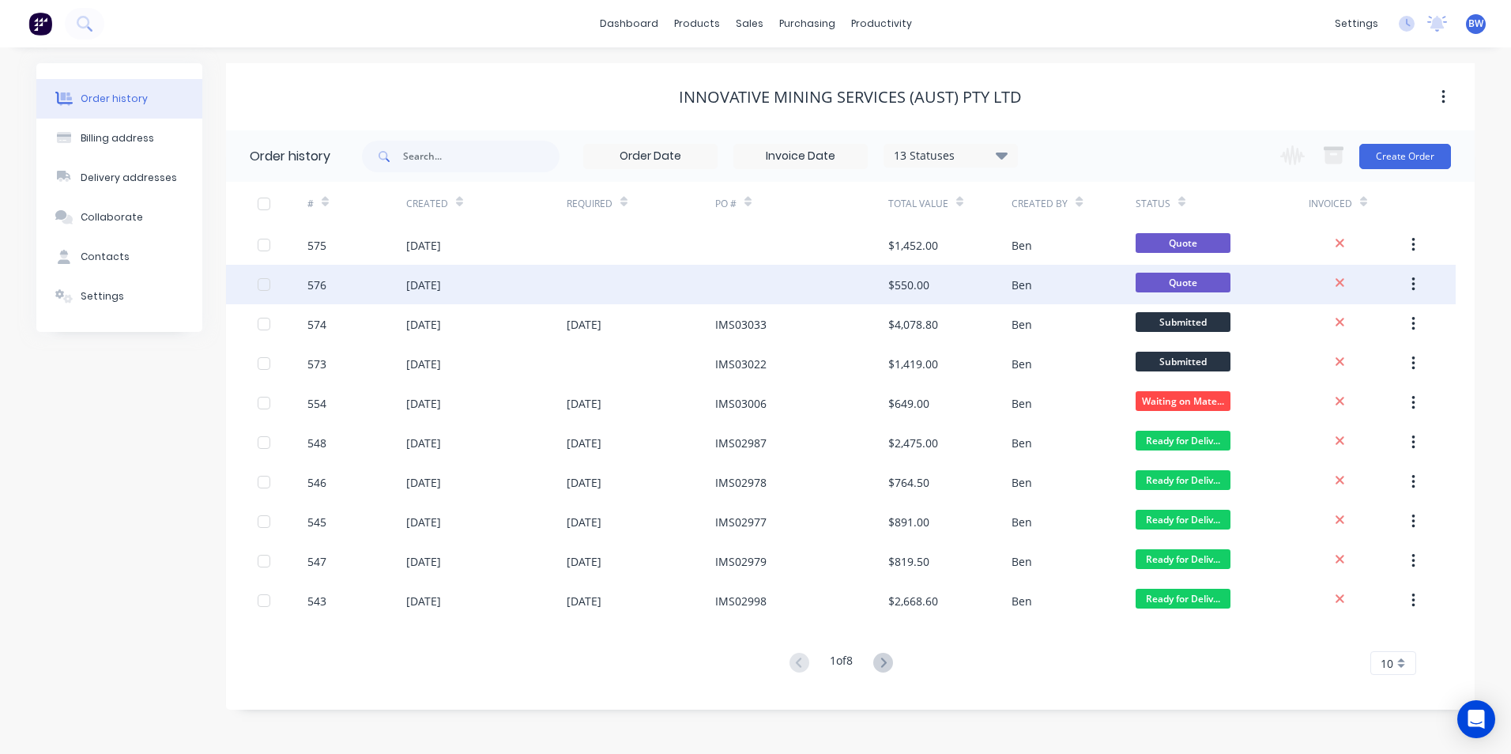
click at [894, 277] on div "$550.00" at bounding box center [908, 285] width 41 height 17
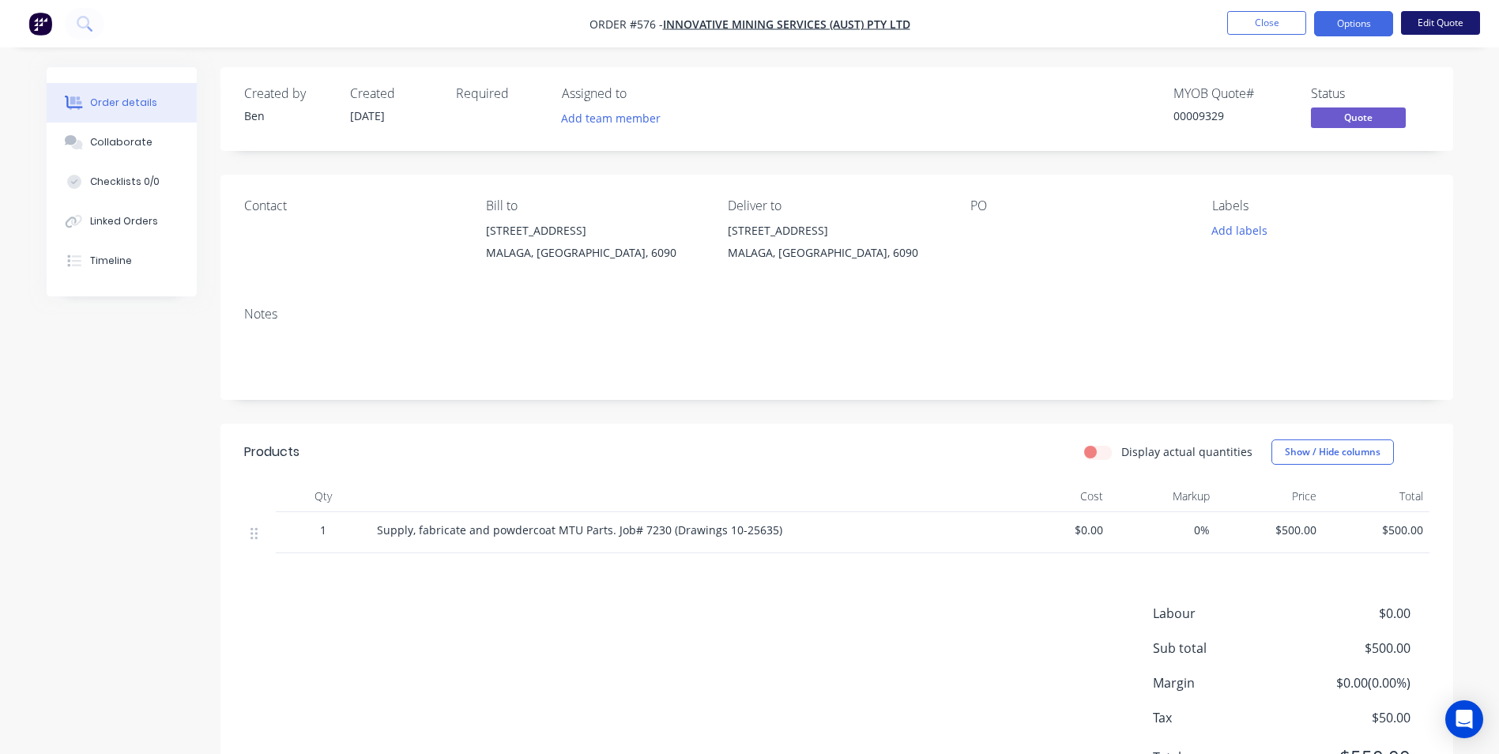
click at [1453, 28] on button "Edit Quote" at bounding box center [1440, 23] width 79 height 24
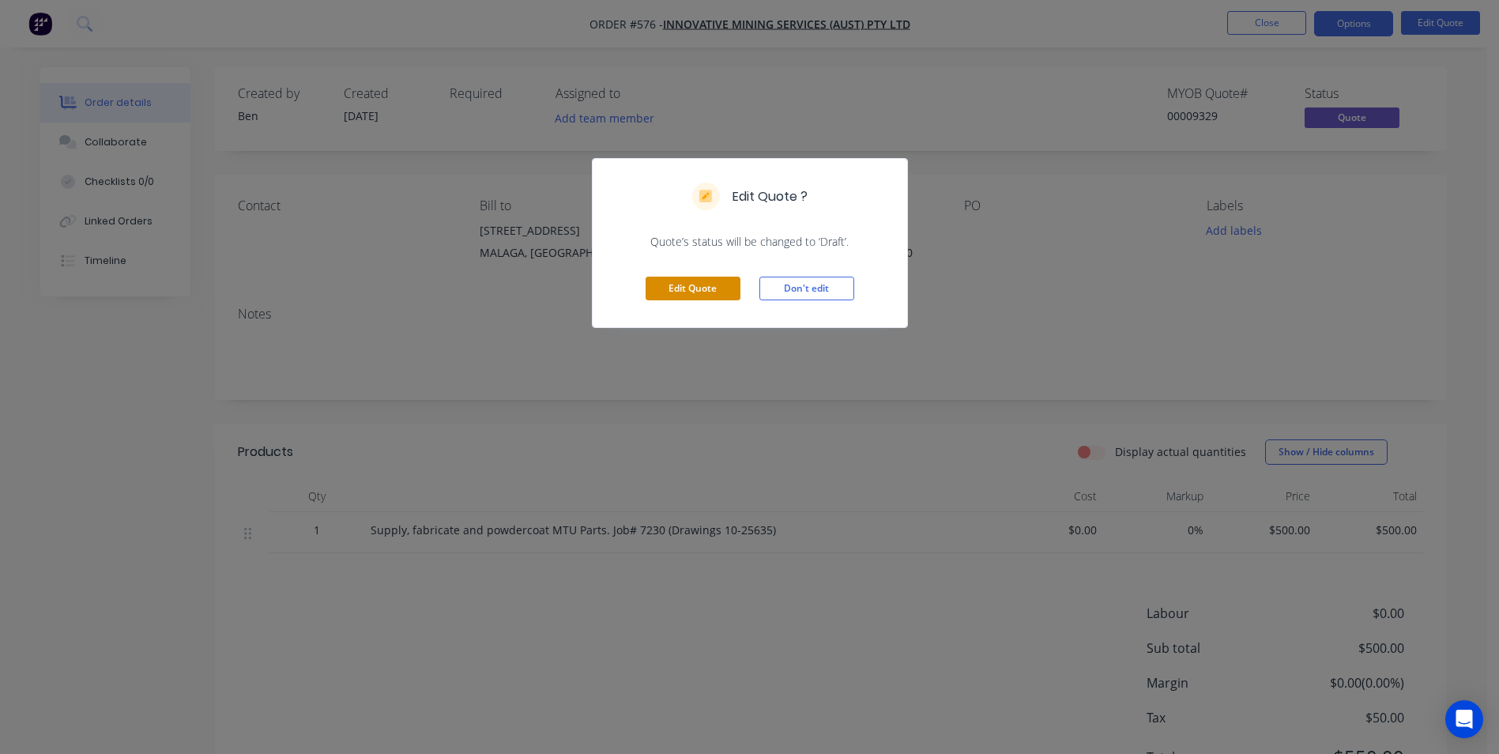
click at [732, 288] on button "Edit Quote" at bounding box center [693, 289] width 95 height 24
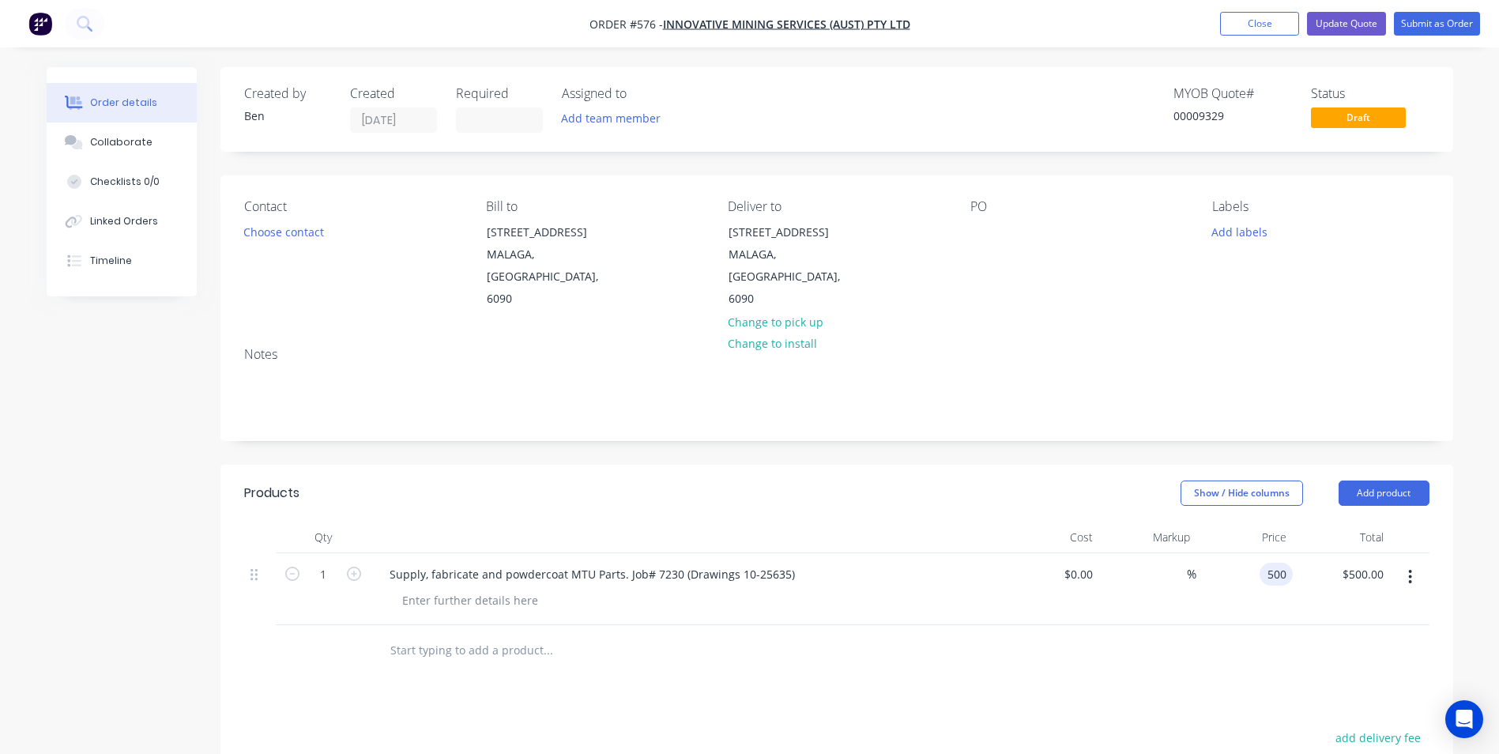
click at [1265, 563] on div "500 500" at bounding box center [1276, 574] width 33 height 23
type input "$650.00"
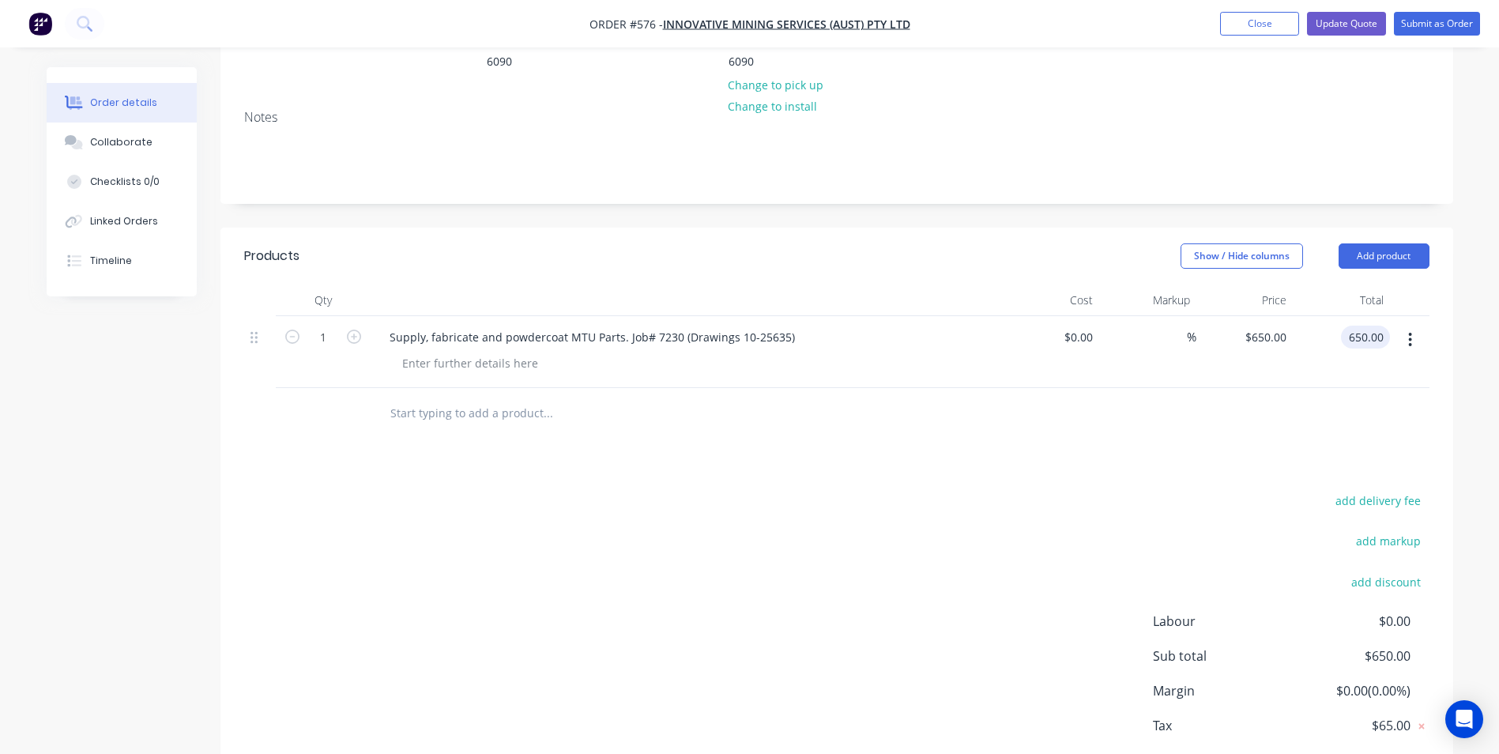
type input "$650.00"
click at [873, 570] on div "add delivery fee add markup add discount Labour $0.00 Sub total $650.00 Margin …" at bounding box center [837, 642] width 1186 height 305
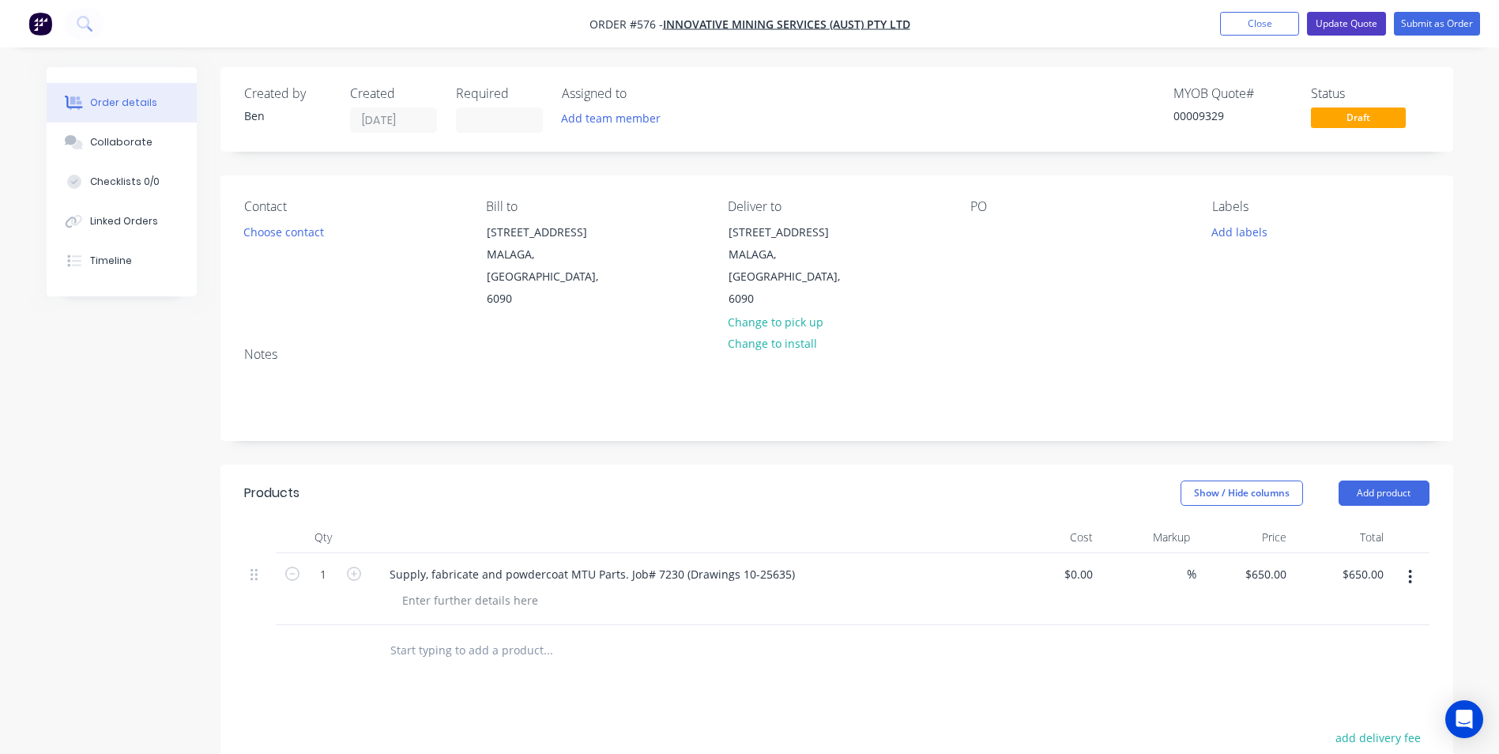
click at [1340, 19] on button "Update Quote" at bounding box center [1346, 24] width 79 height 24
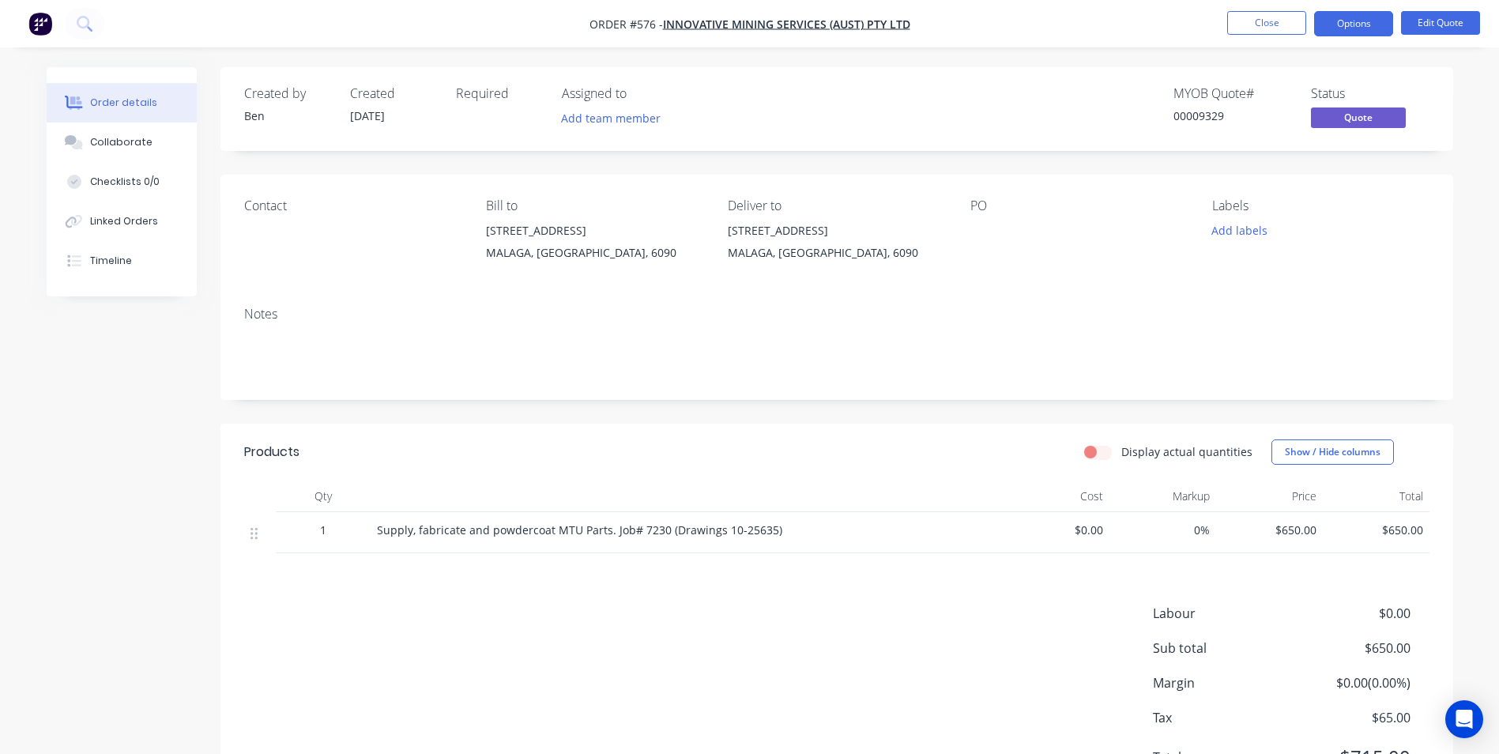
click at [1340, 19] on button "Options" at bounding box center [1353, 23] width 79 height 25
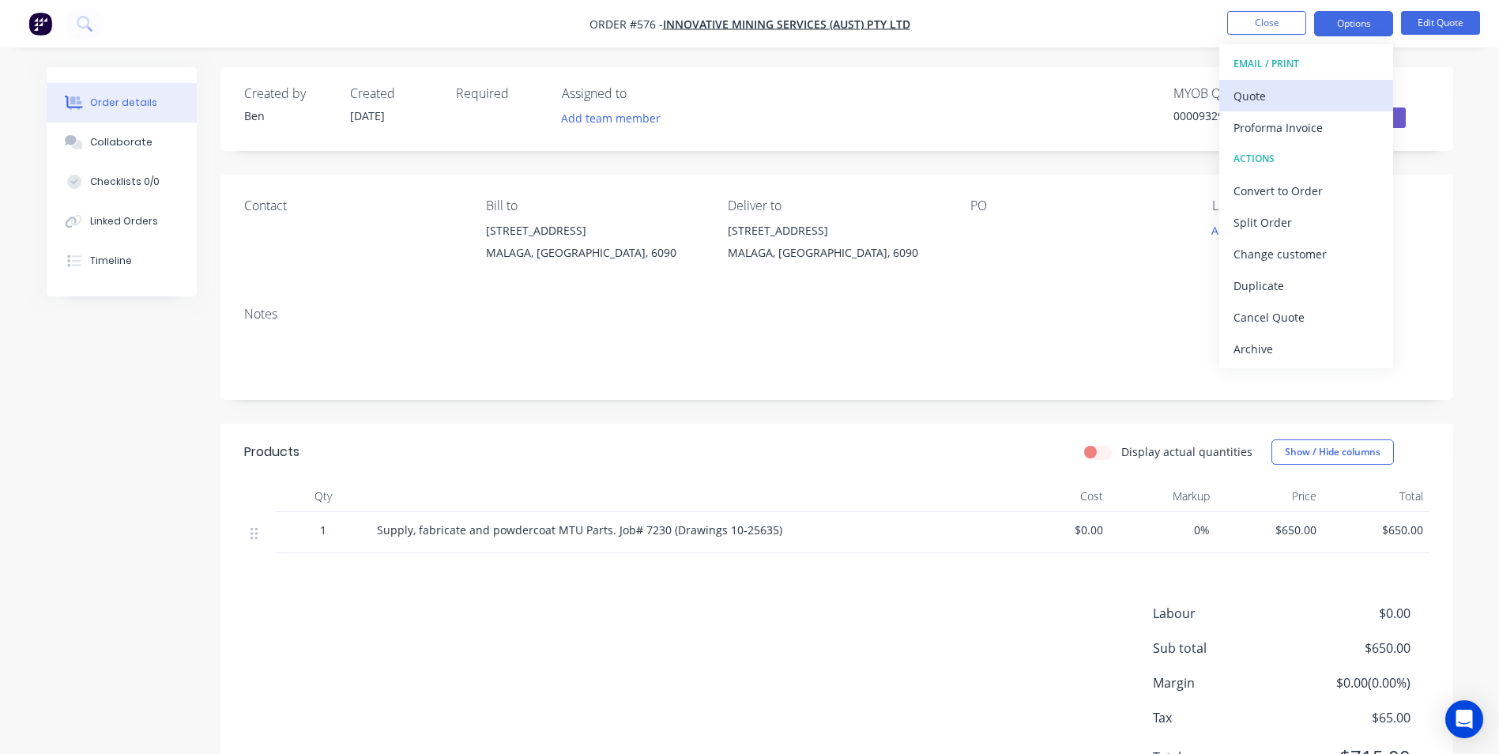
click at [1297, 85] on div "Quote" at bounding box center [1306, 96] width 145 height 23
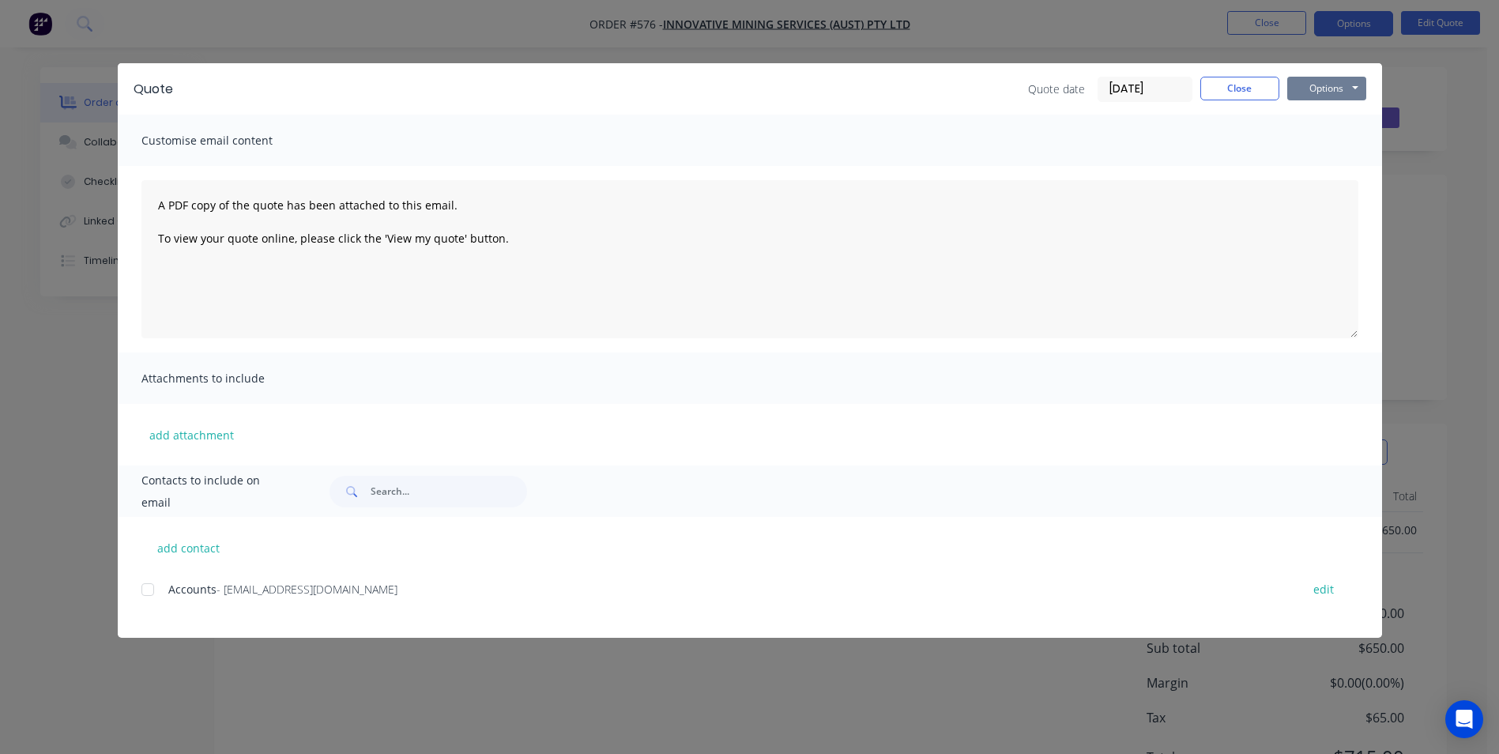
click at [1295, 86] on button "Options" at bounding box center [1327, 89] width 79 height 24
click at [1295, 114] on button "Preview" at bounding box center [1338, 117] width 101 height 26
click at [1232, 81] on button "Close" at bounding box center [1240, 89] width 79 height 24
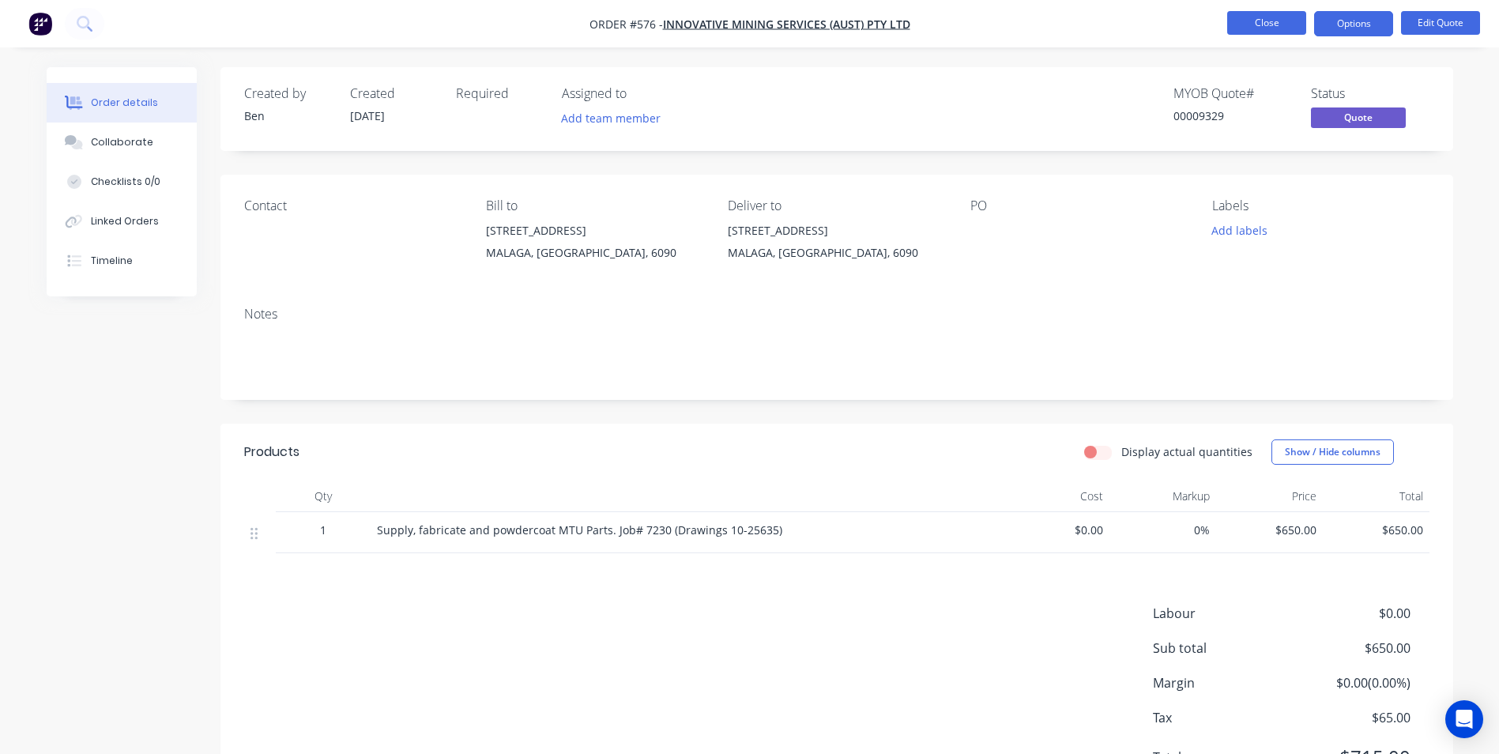
click at [1265, 22] on button "Close" at bounding box center [1266, 23] width 79 height 24
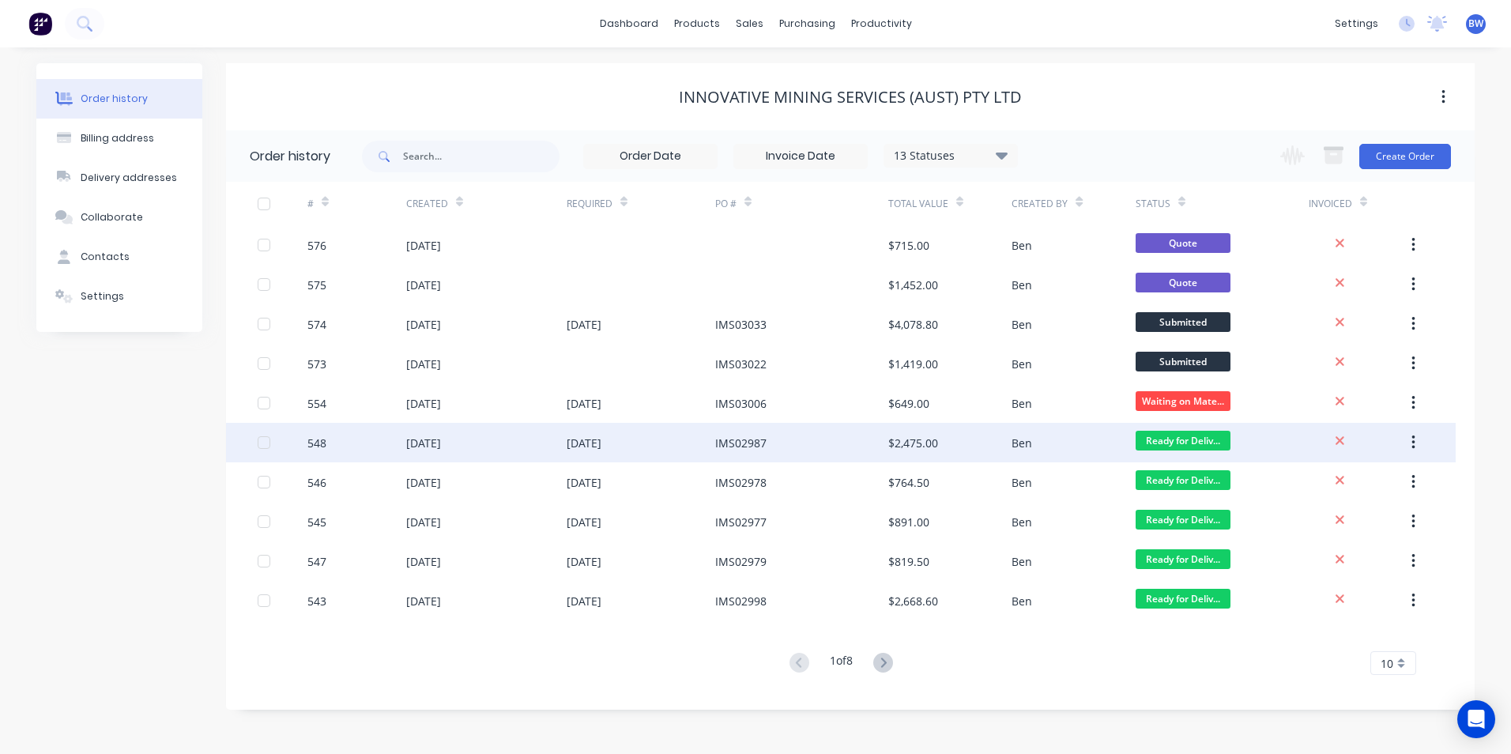
click at [733, 439] on div "IMS02987" at bounding box center [740, 443] width 51 height 17
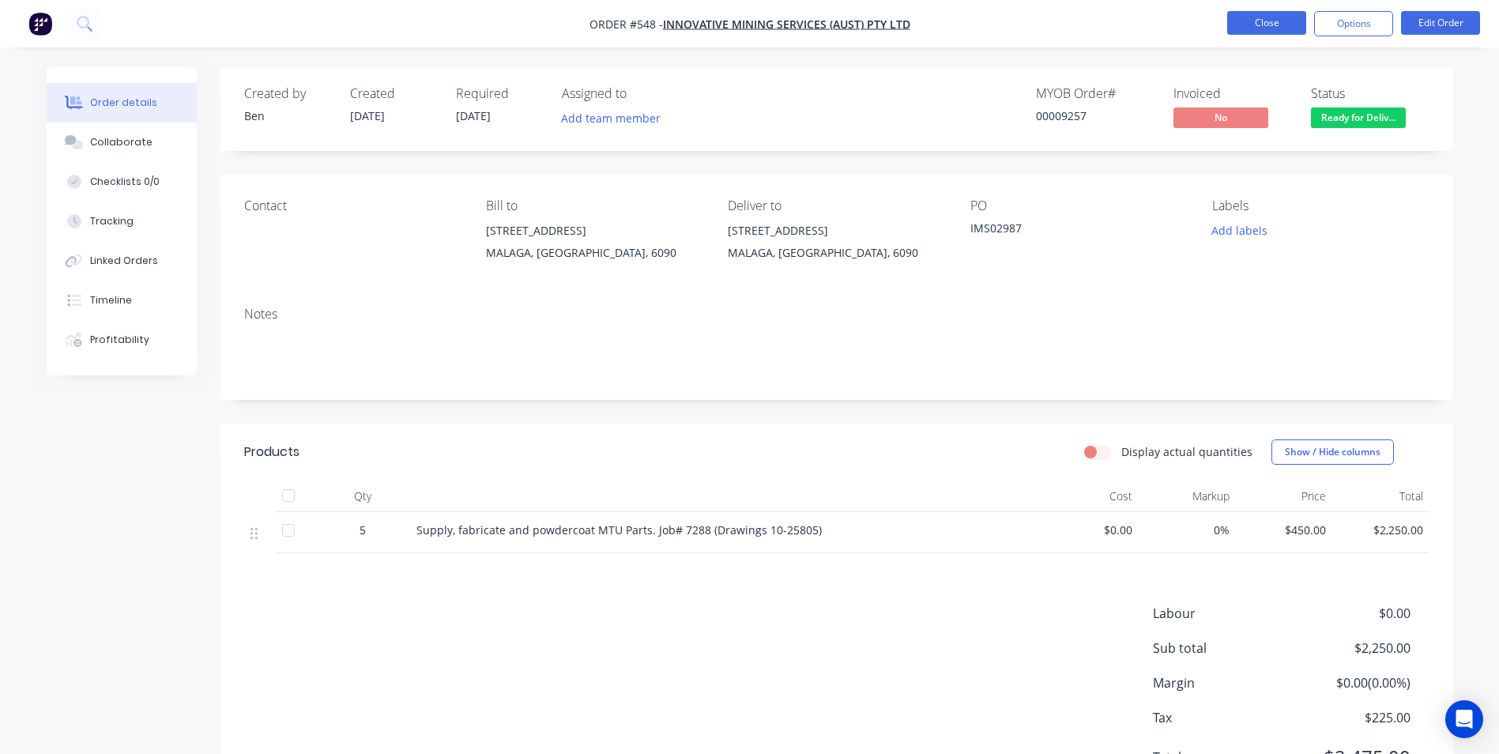
click at [1266, 15] on button "Close" at bounding box center [1266, 23] width 79 height 24
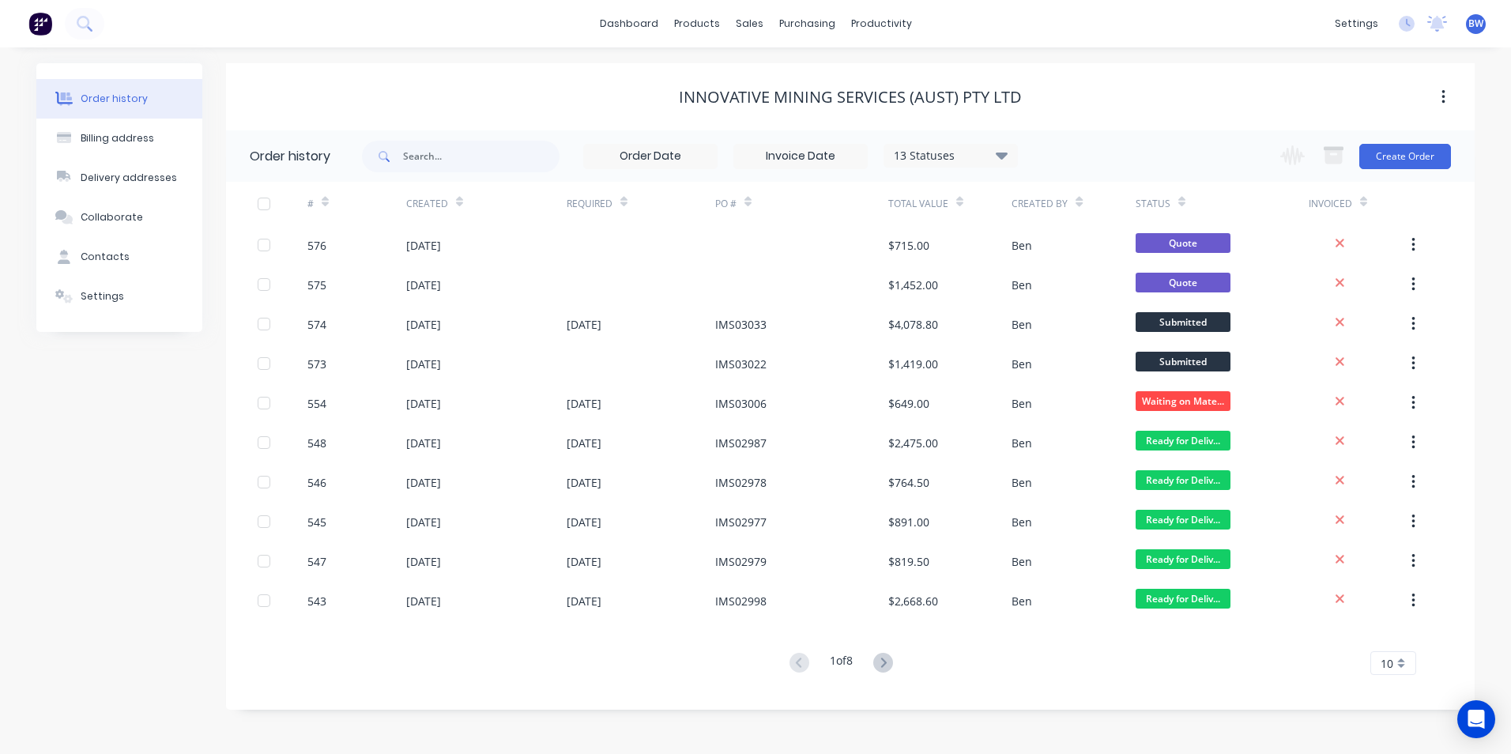
click at [1472, 21] on span "BW" at bounding box center [1476, 24] width 15 height 14
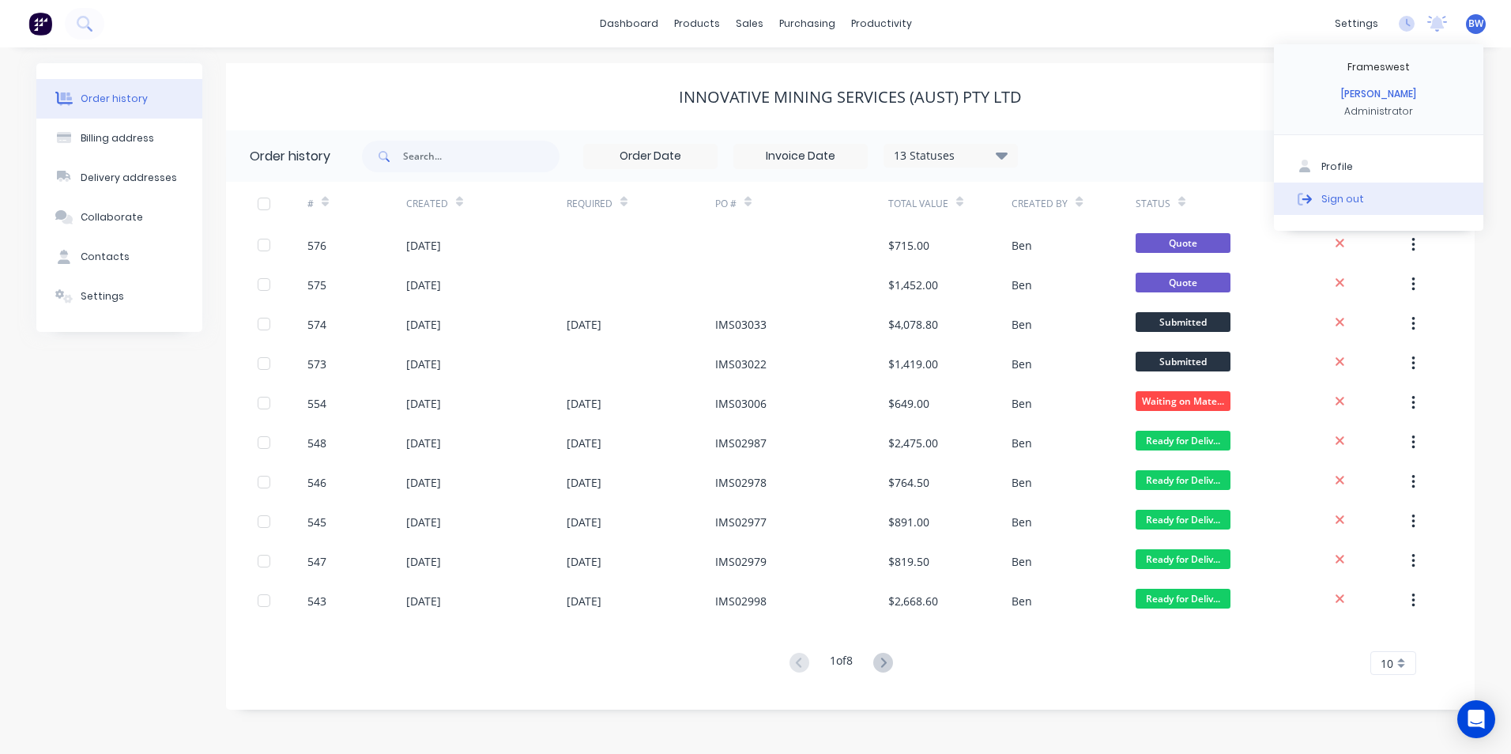
click at [1363, 198] on button "Sign out" at bounding box center [1378, 199] width 209 height 32
